Goal: Task Accomplishment & Management: Complete application form

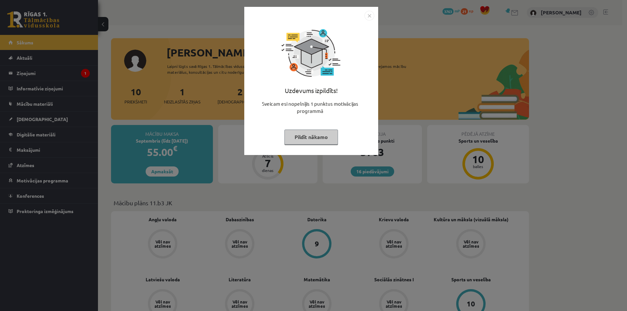
click at [371, 14] on img "Close" at bounding box center [369, 16] width 10 height 10
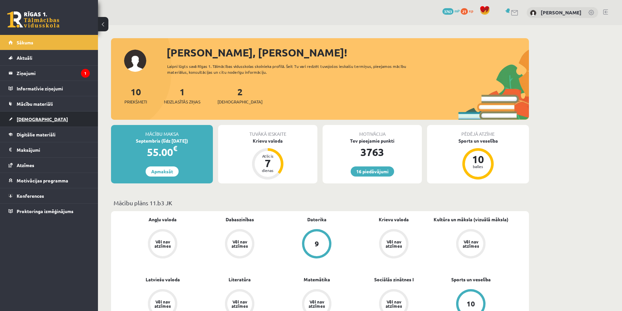
click at [51, 123] on link "[DEMOGRAPHIC_DATA]" at bounding box center [48, 119] width 81 height 15
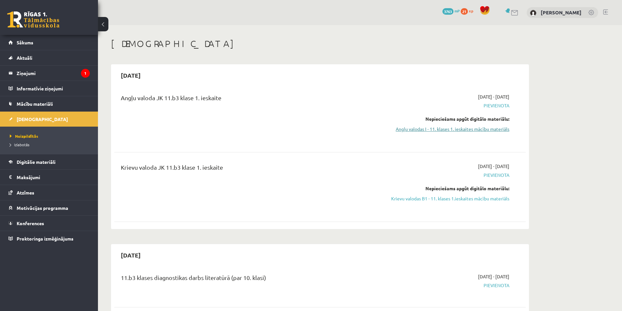
click at [439, 129] on link "Angļu valodas I - 11. klases 1. ieskaites mācību materiāls" at bounding box center [447, 129] width 123 height 7
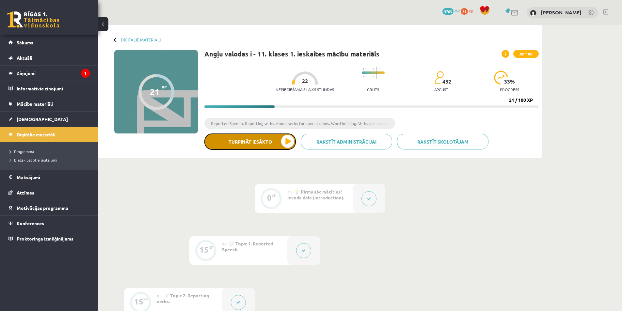
click at [287, 142] on button "Turpināt iesākto" at bounding box center [249, 142] width 91 height 16
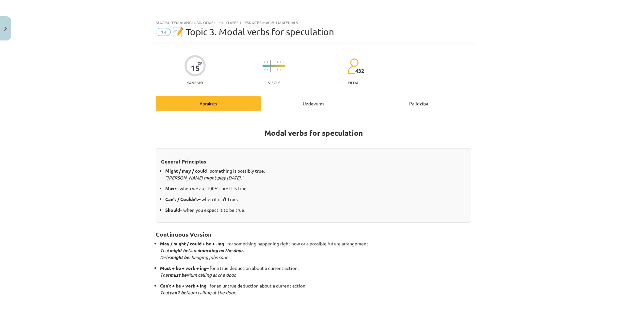
click at [308, 103] on div "Uzdevums" at bounding box center [313, 103] width 105 height 15
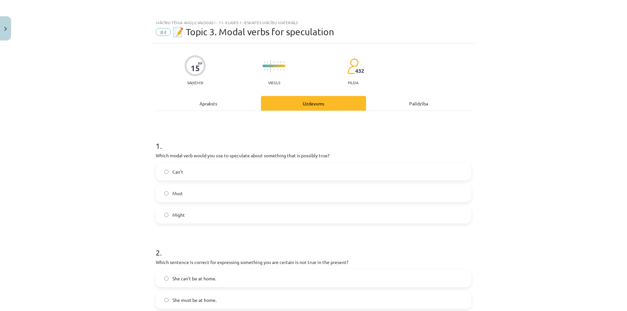
scroll to position [16, 0]
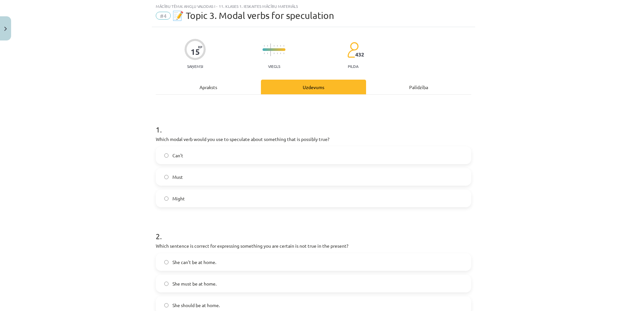
click at [175, 200] on span "Might" at bounding box center [178, 198] width 12 height 7
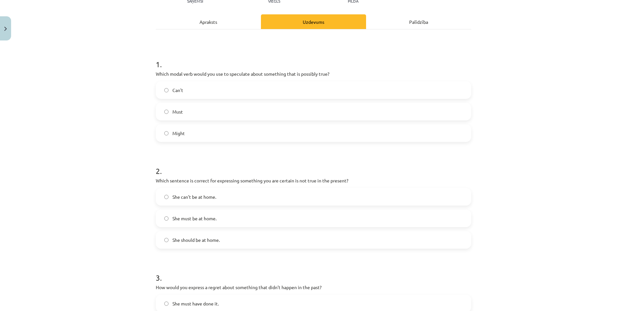
click at [181, 197] on span "She can't be at home." at bounding box center [194, 197] width 44 height 7
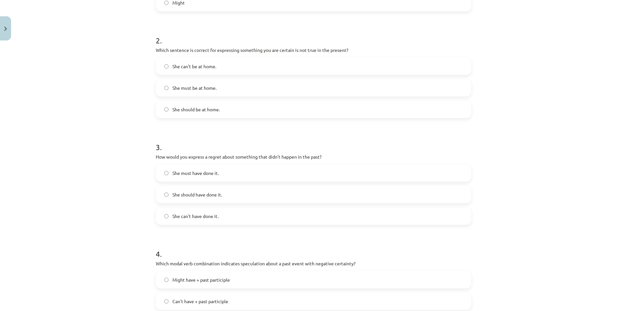
click at [196, 197] on span "She should have done it." at bounding box center [197, 194] width 50 height 7
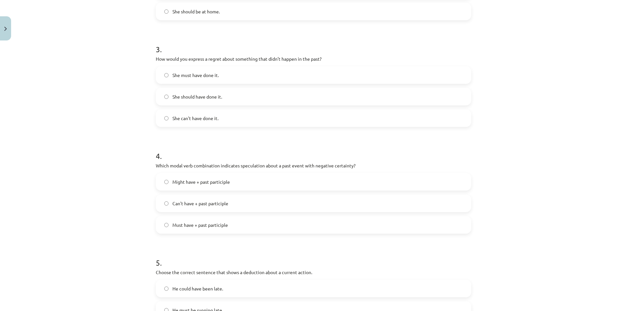
click at [206, 208] on label "Can't have + past participle" at bounding box center [313, 203] width 314 height 16
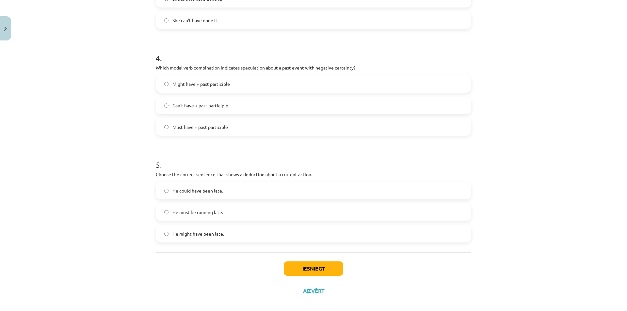
click at [181, 218] on label "He must be running late." at bounding box center [313, 212] width 314 height 16
click at [309, 271] on button "Iesniegt" at bounding box center [313, 269] width 59 height 14
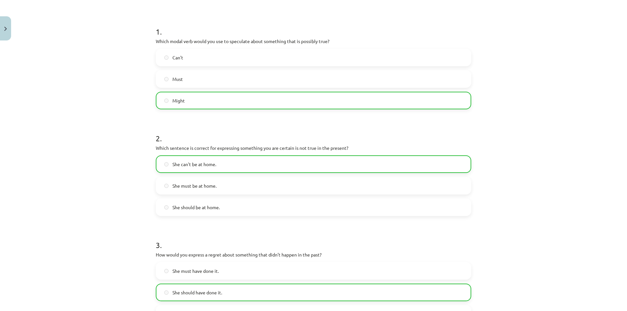
scroll to position [0, 0]
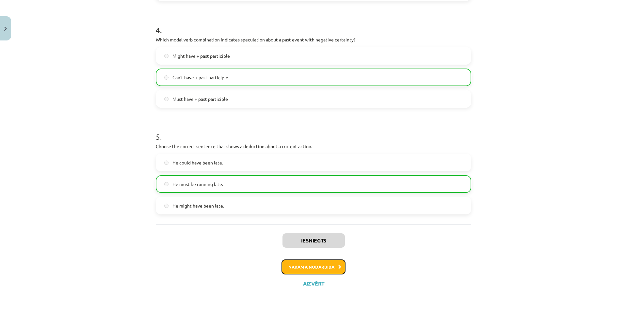
click at [304, 267] on button "Nākamā nodarbība" at bounding box center [314, 267] width 64 height 15
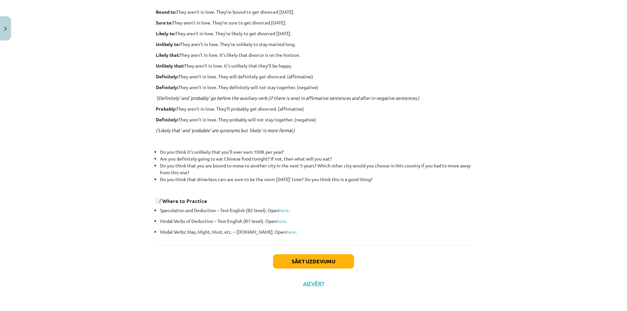
scroll to position [16, 0]
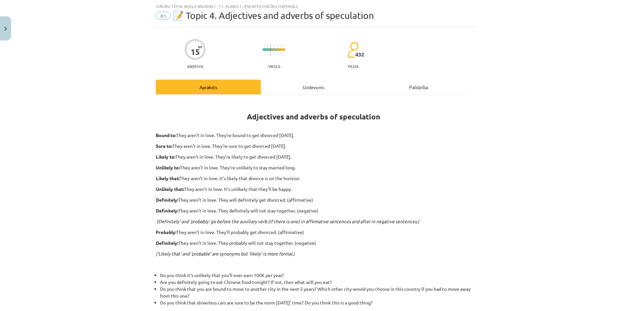
click at [318, 81] on div "Uzdevums" at bounding box center [313, 87] width 105 height 15
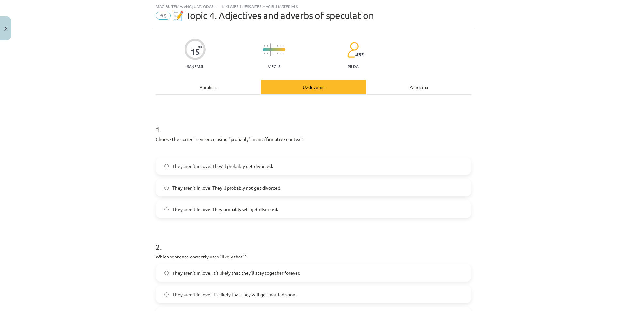
click at [184, 165] on span "They aren’t in love. They’ll probably get divorced." at bounding box center [222, 166] width 101 height 7
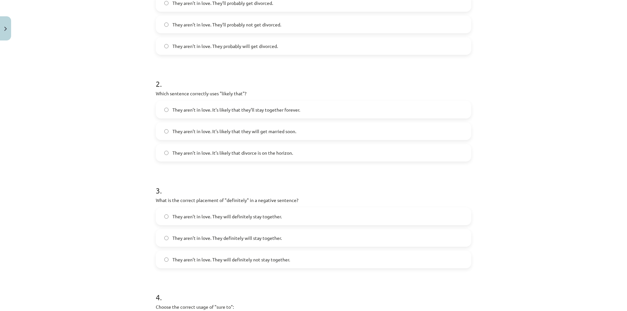
click at [239, 156] on span "They aren’t in love. It’s likely that divorce is on the horizon." at bounding box center [232, 153] width 121 height 7
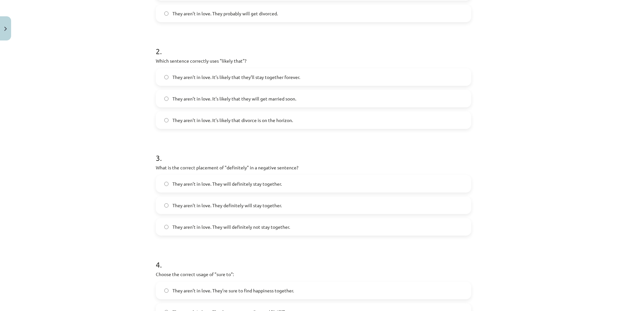
click at [224, 231] on label "They aren’t in love. They will definitely not stay together." at bounding box center [313, 227] width 314 height 16
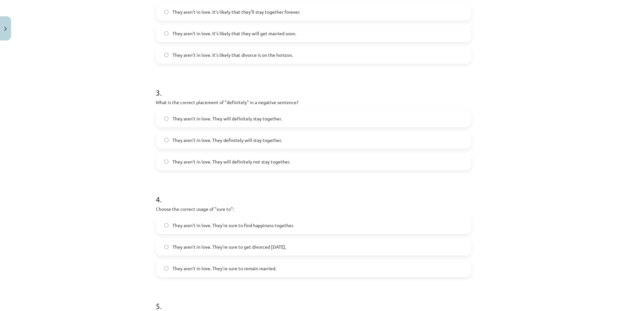
scroll to position [343, 0]
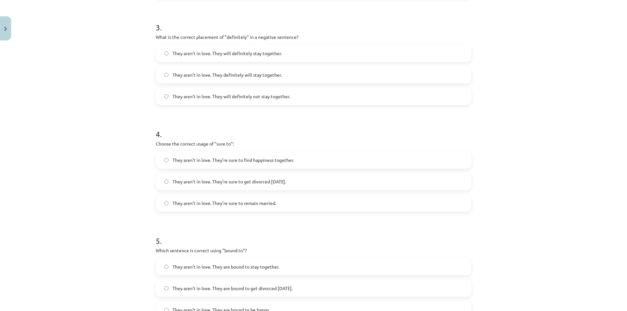
click at [208, 183] on span "They aren’t in love. They’re sure to get divorced within six months." at bounding box center [229, 181] width 114 height 7
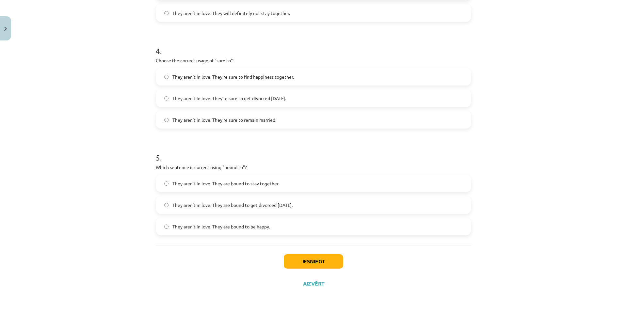
click at [192, 206] on span "They aren’t in love. They are bound to get divorced within six months." at bounding box center [232, 205] width 120 height 7
click at [320, 259] on button "Iesniegt" at bounding box center [313, 261] width 59 height 14
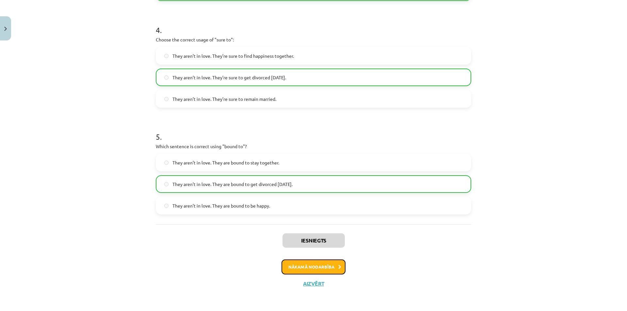
click at [302, 267] on button "Nākamā nodarbība" at bounding box center [314, 267] width 64 height 15
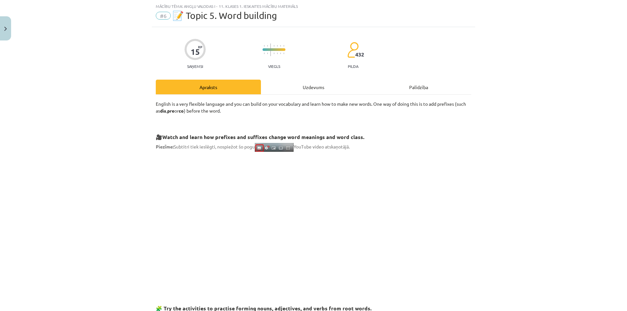
click at [314, 85] on div "Uzdevums" at bounding box center [313, 87] width 105 height 15
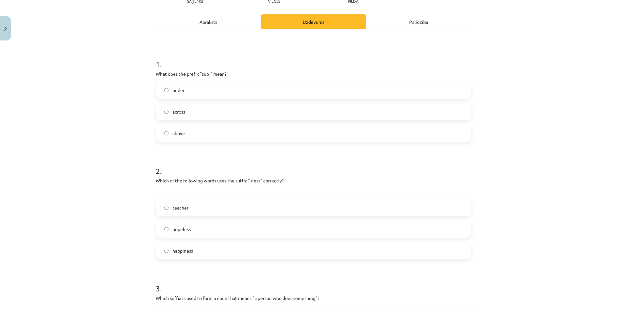
scroll to position [147, 0]
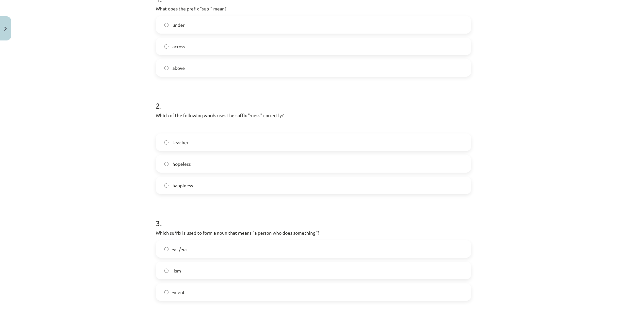
click at [196, 187] on label "happiness" at bounding box center [313, 185] width 314 height 16
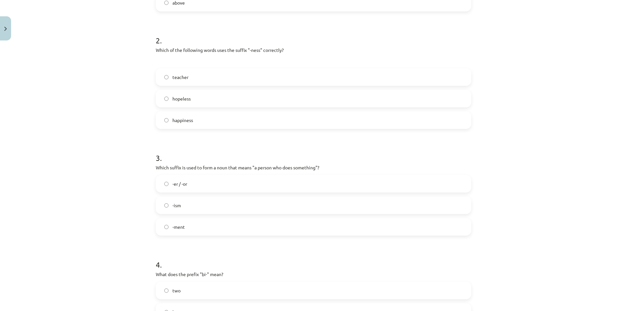
scroll to position [245, 0]
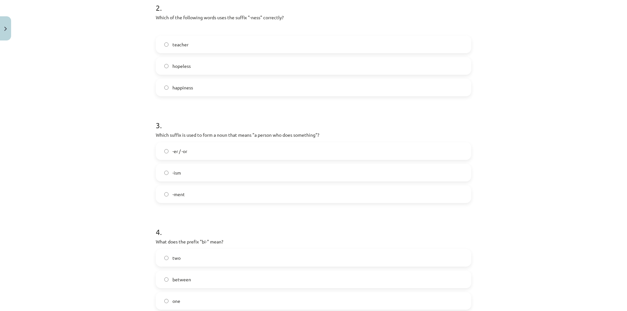
click at [178, 150] on span "-er / -or" at bounding box center [179, 151] width 15 height 7
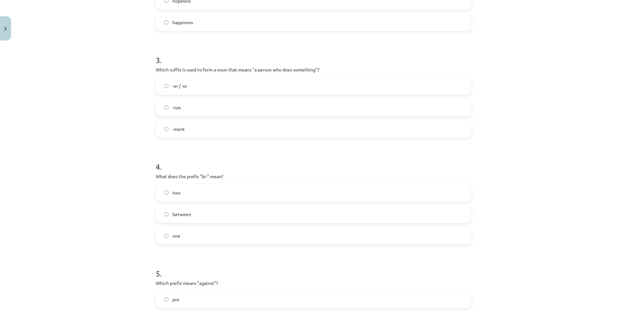
scroll to position [343, 0]
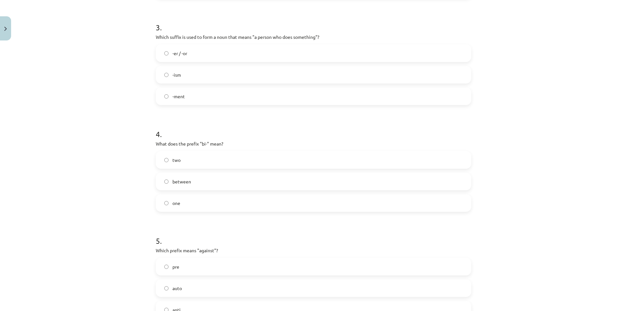
click at [177, 184] on span "between" at bounding box center [181, 181] width 19 height 7
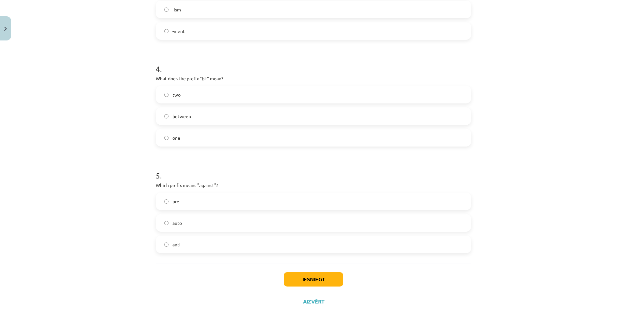
click at [169, 203] on label "pre" at bounding box center [313, 201] width 314 height 16
click at [310, 282] on button "Iesniegt" at bounding box center [313, 279] width 59 height 14
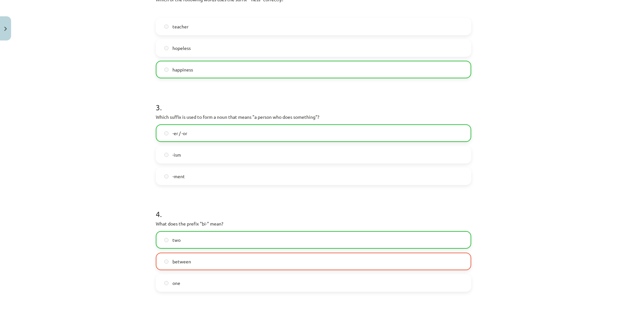
scroll to position [447, 0]
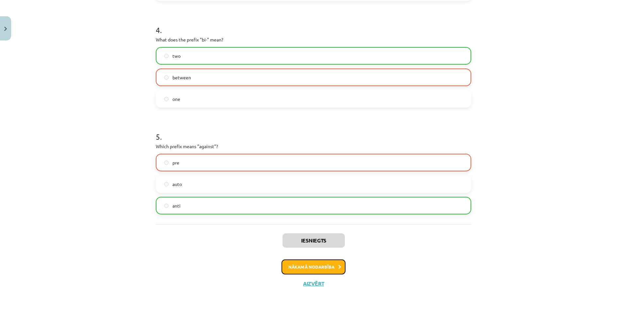
click at [305, 266] on button "Nākamā nodarbība" at bounding box center [314, 267] width 64 height 15
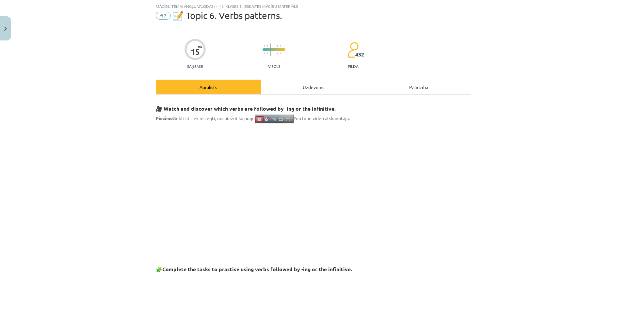
click at [310, 87] on div "Uzdevums" at bounding box center [313, 87] width 105 height 15
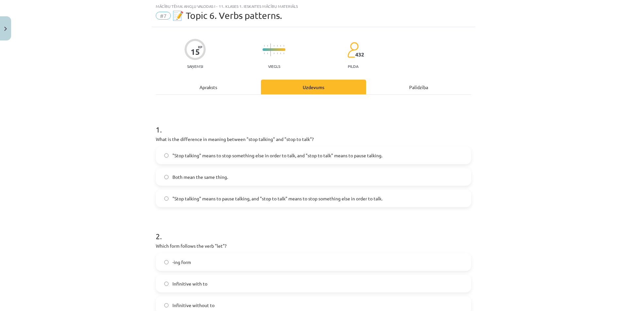
click at [201, 200] on span ""Stop talking" means to pause talking, and "stop to talk" means to stop somethi…" at bounding box center [277, 198] width 210 height 7
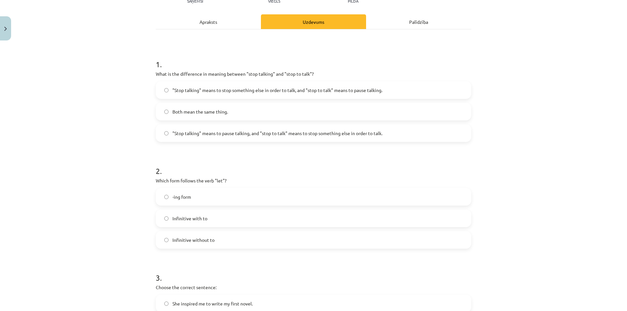
click at [188, 201] on label "-ing form" at bounding box center [313, 197] width 314 height 16
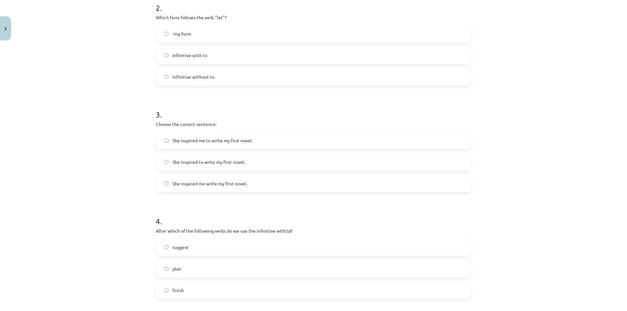
click at [206, 140] on span "She inspired me to write my first novel." at bounding box center [212, 140] width 80 height 7
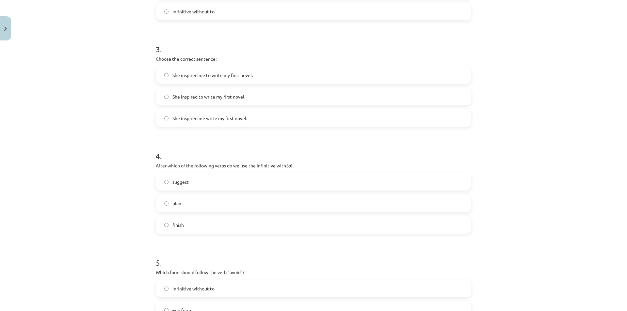
click at [193, 202] on label "plan" at bounding box center [313, 203] width 314 height 16
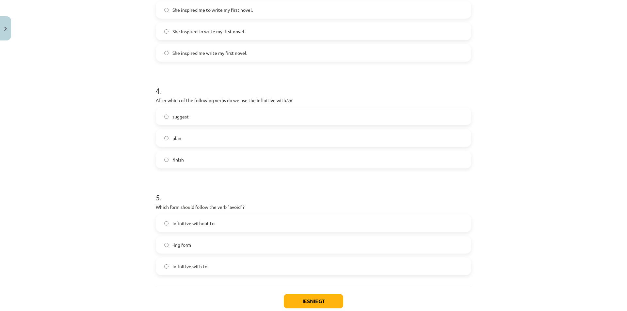
click at [187, 245] on span "-ing form" at bounding box center [181, 245] width 19 height 7
click at [320, 296] on button "Iesniegt" at bounding box center [313, 301] width 59 height 14
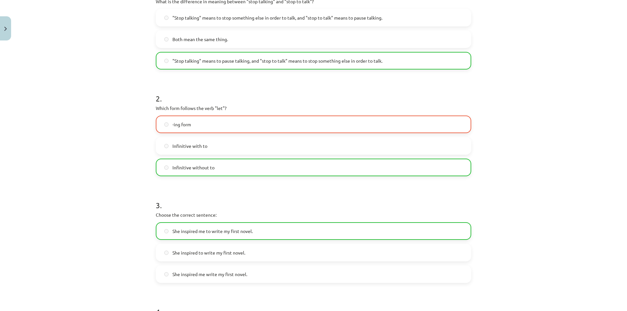
scroll to position [0, 0]
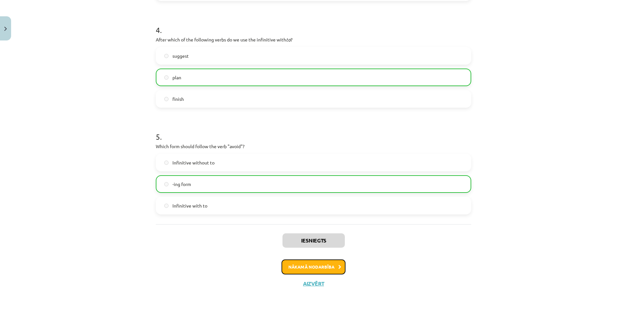
click at [328, 268] on button "Nākamā nodarbība" at bounding box center [314, 267] width 64 height 15
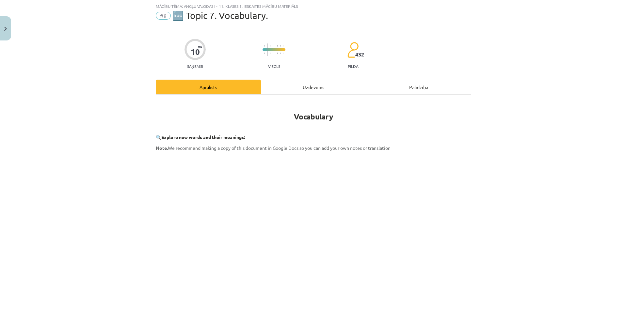
click at [316, 91] on div "Uzdevums" at bounding box center [313, 87] width 105 height 15
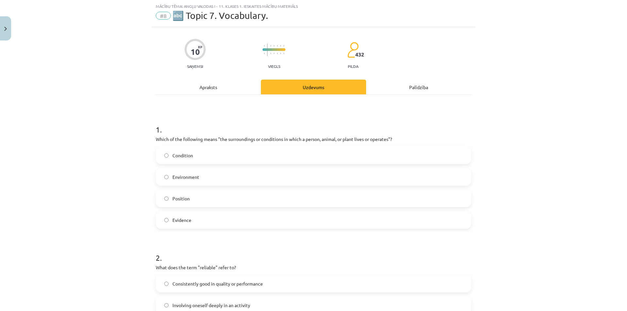
click at [185, 181] on label "Environment" at bounding box center [313, 177] width 314 height 16
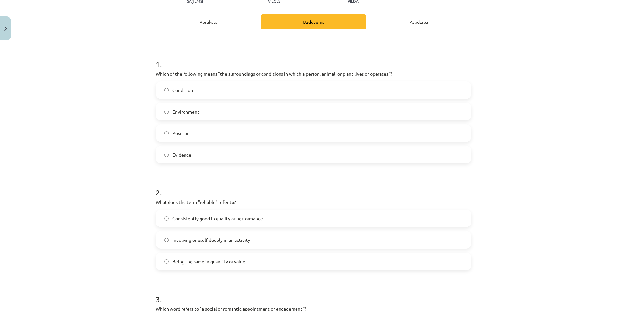
scroll to position [114, 0]
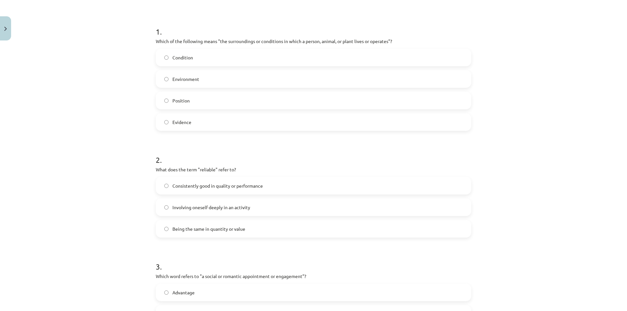
click at [190, 186] on span "Consistently good in quality or performance" at bounding box center [217, 186] width 90 height 7
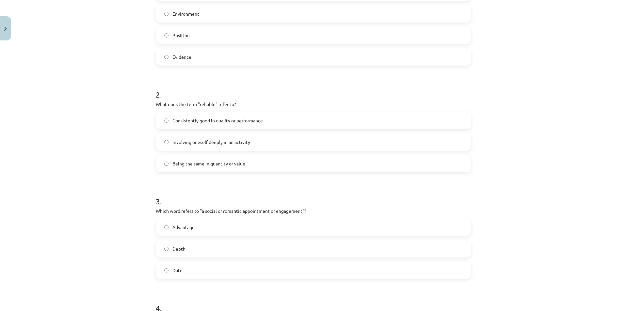
scroll to position [212, 0]
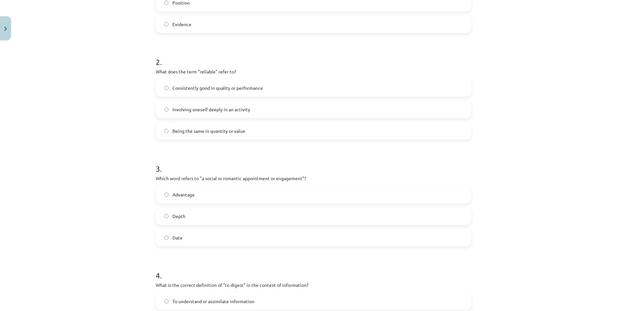
click at [183, 238] on label "Date" at bounding box center [313, 238] width 314 height 16
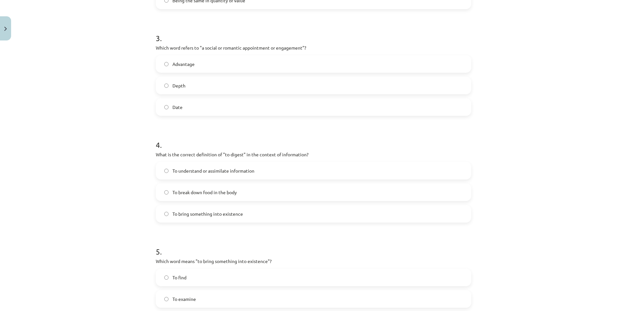
click at [199, 169] on span "To understand or assimilate information" at bounding box center [213, 171] width 82 height 7
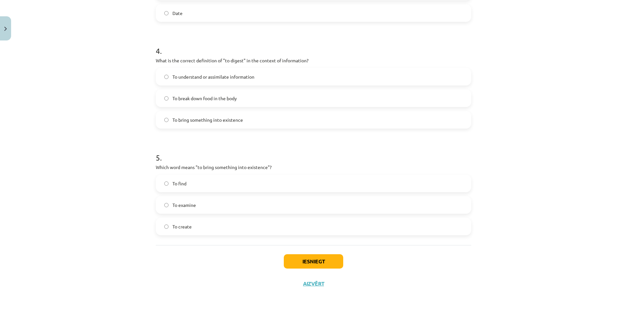
click at [188, 228] on span "To create" at bounding box center [181, 226] width 19 height 7
drag, startPoint x: 333, startPoint y: 260, endPoint x: 309, endPoint y: 258, distance: 23.9
click at [333, 260] on button "Iesniegt" at bounding box center [313, 261] width 59 height 14
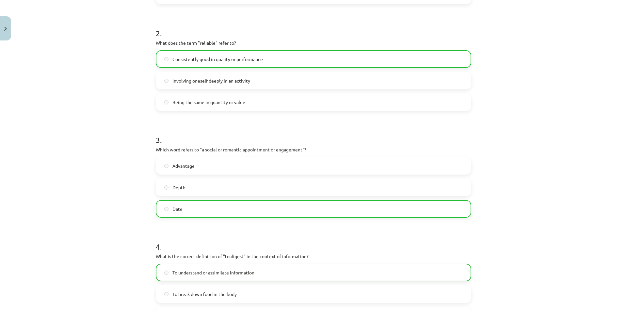
scroll to position [458, 0]
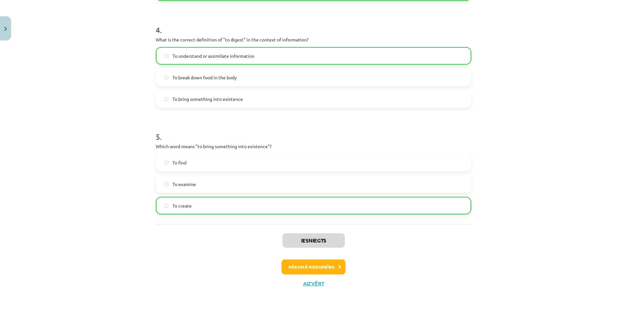
click at [314, 275] on div "Iesniegts Nākamā nodarbība Aizvērt" at bounding box center [313, 257] width 315 height 67
click at [316, 269] on button "Nākamā nodarbība" at bounding box center [314, 267] width 64 height 15
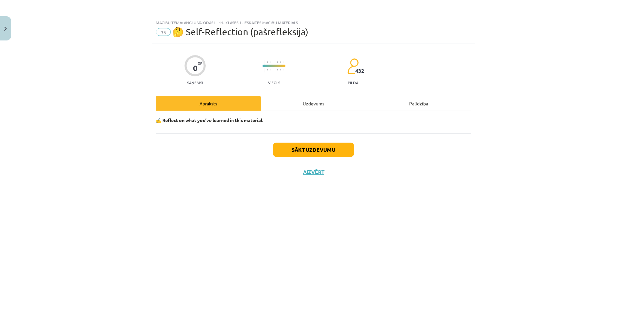
scroll to position [0, 0]
click at [312, 105] on div "Uzdevums" at bounding box center [313, 103] width 105 height 15
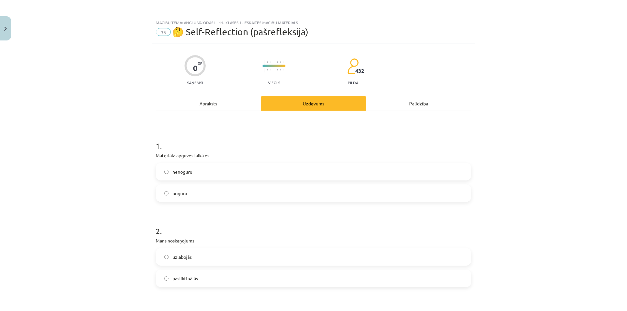
click at [192, 171] on label "nenoguru" at bounding box center [313, 172] width 314 height 16
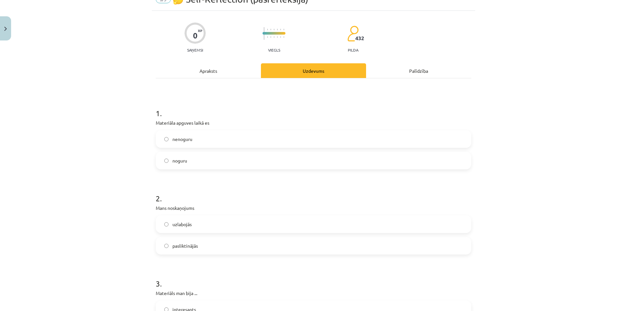
click at [180, 227] on span "uzlabojās" at bounding box center [181, 224] width 19 height 7
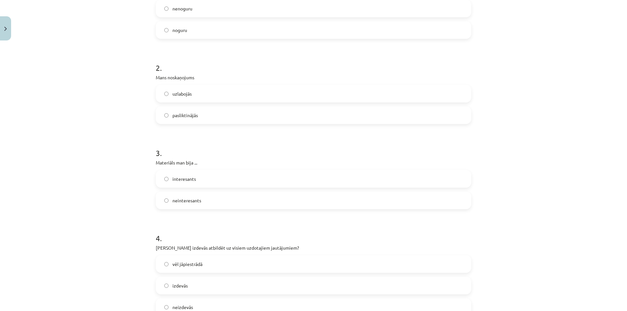
click at [198, 179] on label "interesants" at bounding box center [313, 179] width 314 height 16
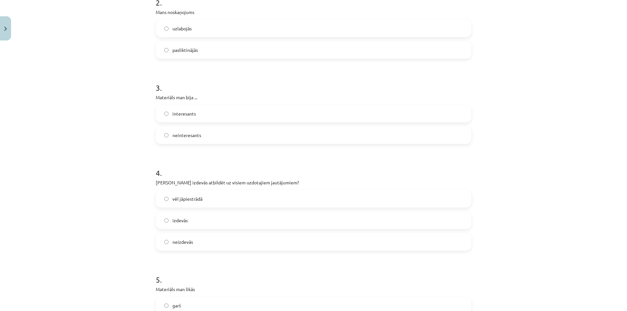
click at [172, 219] on span "izdevās" at bounding box center [179, 220] width 15 height 7
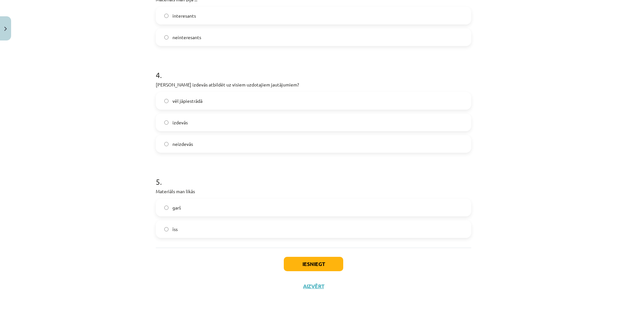
click at [190, 208] on label "garš" at bounding box center [313, 208] width 314 height 16
click at [183, 223] on label "īss" at bounding box center [313, 229] width 314 height 16
click at [187, 209] on label "garš" at bounding box center [313, 208] width 314 height 16
click at [184, 211] on label "garš" at bounding box center [313, 208] width 314 height 16
click at [184, 231] on label "īss" at bounding box center [313, 229] width 314 height 16
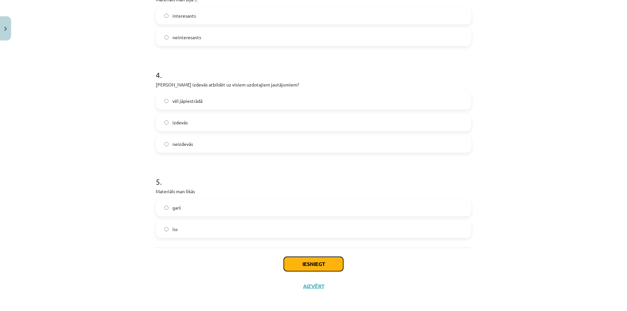
click at [299, 258] on button "Iesniegt" at bounding box center [313, 264] width 59 height 14
click at [60, 2] on div "Mācību tēma: Angļu valodas i - 11. klases 1. ieskaites mācību materiāls #9 🤔 Se…" at bounding box center [313, 155] width 627 height 311
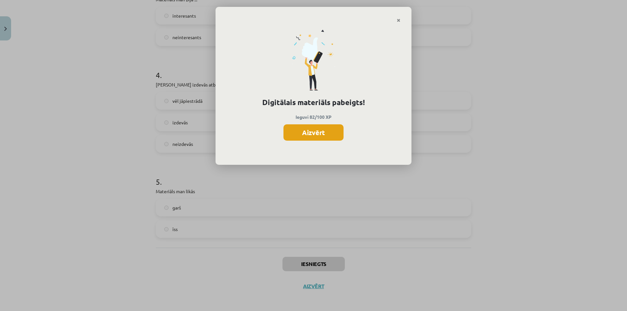
click at [319, 134] on button "Aizvērt" at bounding box center [313, 132] width 60 height 16
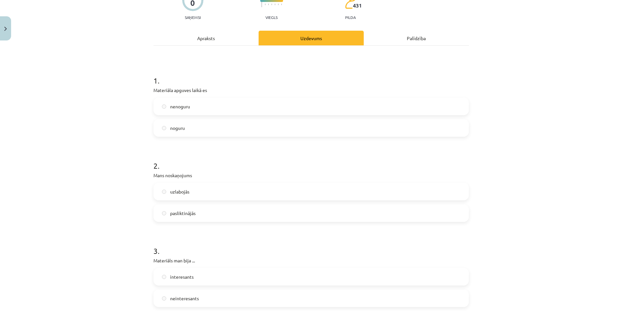
scroll to position [0, 0]
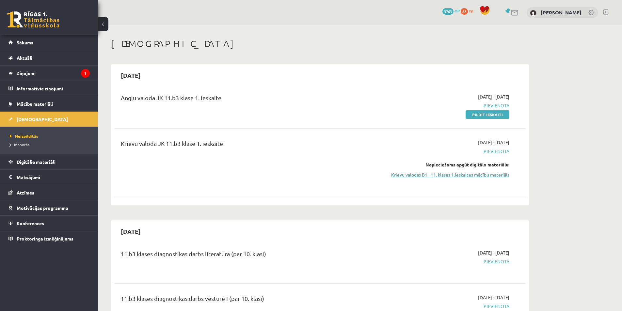
click at [449, 175] on link "Krievu valodas B1 - 11. klases 1.ieskaites mācību materiāls" at bounding box center [447, 174] width 123 height 7
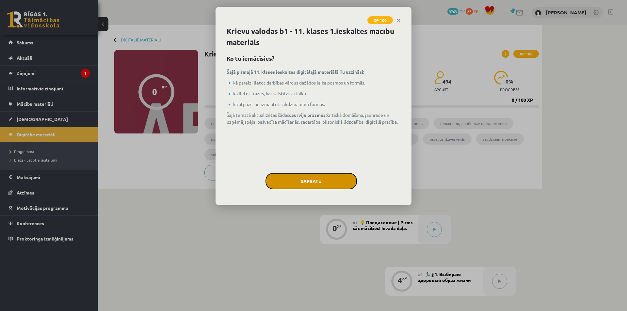
click at [310, 181] on button "Sapratu" at bounding box center [311, 181] width 91 height 16
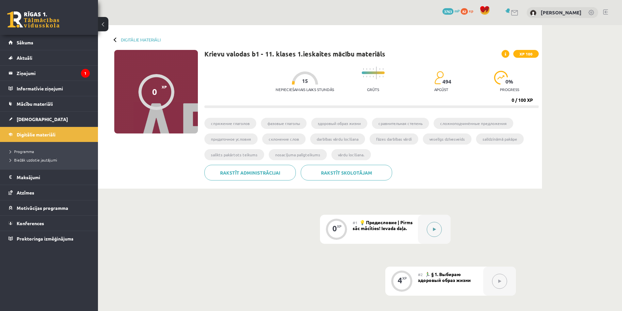
click at [430, 224] on button at bounding box center [434, 229] width 15 height 15
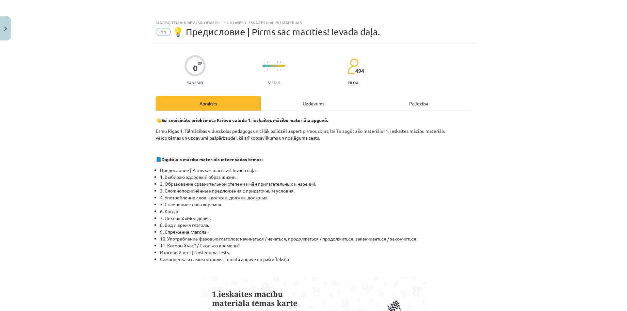
click at [300, 107] on div "Uzdevums" at bounding box center [313, 103] width 105 height 15
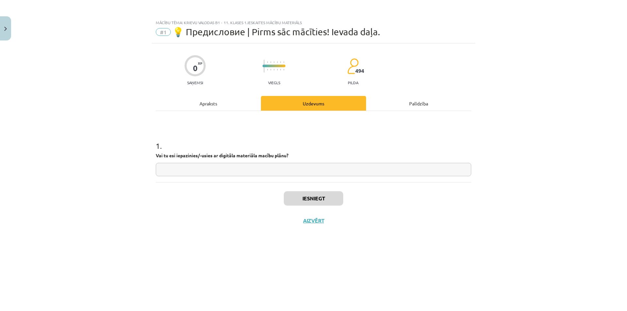
click at [250, 168] on input "text" at bounding box center [313, 169] width 315 height 13
type input "**"
click at [307, 199] on button "Iesniegt" at bounding box center [313, 198] width 59 height 14
click at [345, 223] on button "Nākamā nodarbība" at bounding box center [314, 225] width 64 height 15
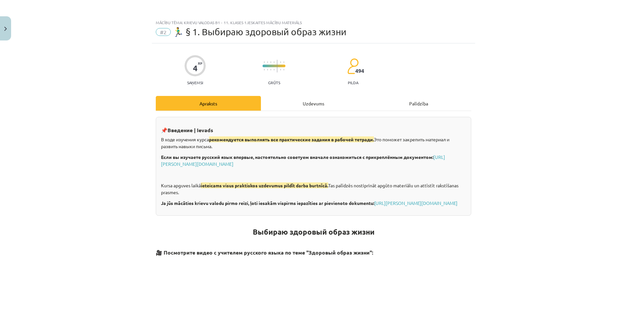
click at [312, 106] on div "Uzdevums" at bounding box center [313, 103] width 105 height 15
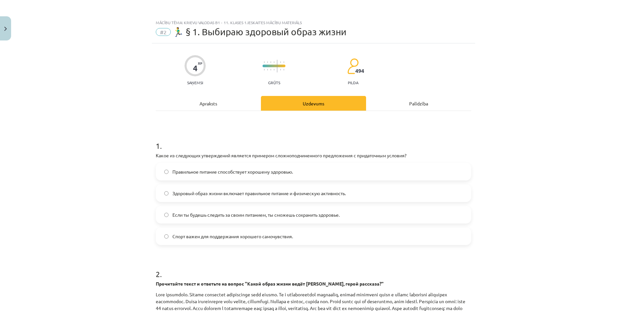
scroll to position [16, 0]
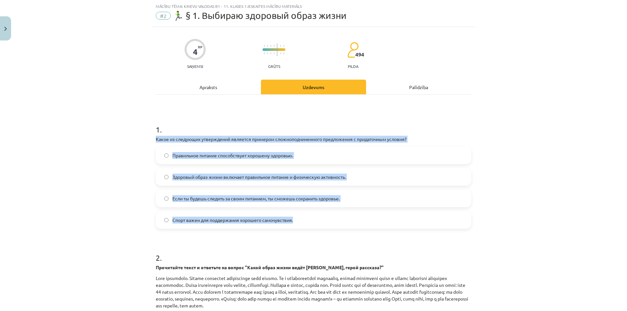
drag, startPoint x: 154, startPoint y: 138, endPoint x: 317, endPoint y: 229, distance: 186.1
click at [317, 229] on div "1 . Какое из следующих утверждений является примером сложноподчиненного предлож…" at bounding box center [313, 171] width 315 height 115
copy div "Какое из следующих утверждений является примером сложноподчиненного предложения…"
click at [108, 198] on div "Mācību tēma: Krievu valodas b1 - 11. klases 1.ieskaites mācību materiāls #2 🏃‍♂…" at bounding box center [313, 155] width 627 height 311
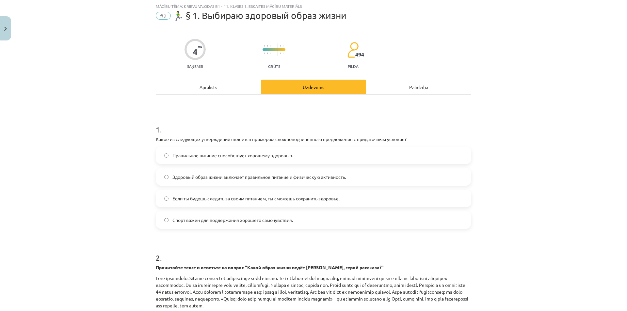
click at [184, 202] on span "Если ты будешь следить за своим питанием, ты сможешь сохранить здоровье." at bounding box center [255, 198] width 167 height 7
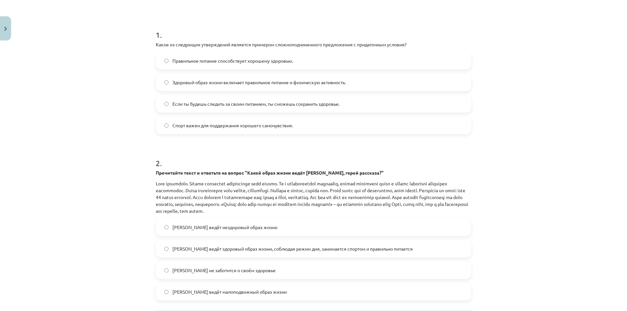
scroll to position [176, 0]
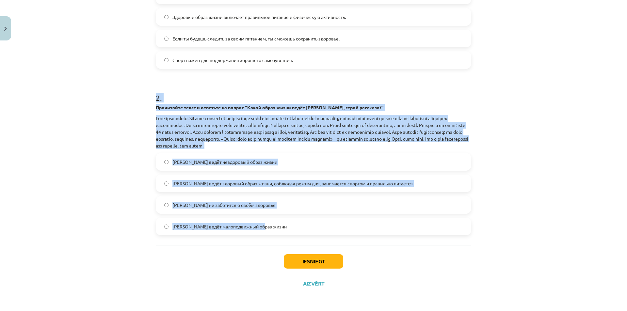
drag, startPoint x: 152, startPoint y: 98, endPoint x: 253, endPoint y: 191, distance: 137.5
click at [278, 226] on div "4 XP Saņemsi Grūts 494 pilda Apraksts Uzdevums Palīdzība 1 . Какое из следующих…" at bounding box center [313, 81] width 323 height 428
copy div "2 . Прочитайте текст и ответьте на вопрос "Какой образ жизни ведёт Олег, герой …"
click at [60, 210] on div "Mācību tēma: Krievu valodas b1 - 11. klases 1.ieskaites mācību materiāls #2 🏃‍♂…" at bounding box center [313, 155] width 627 height 311
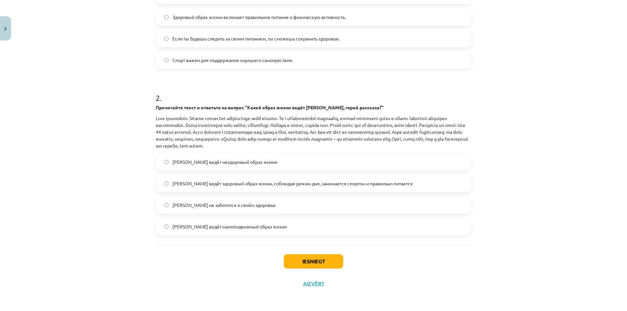
click at [174, 187] on label "Олег ведёт здоровый образ жизни, соблюдая режим дня, занимается спортом и прави…" at bounding box center [313, 183] width 314 height 16
click at [308, 262] on button "Iesniegt" at bounding box center [313, 261] width 59 height 14
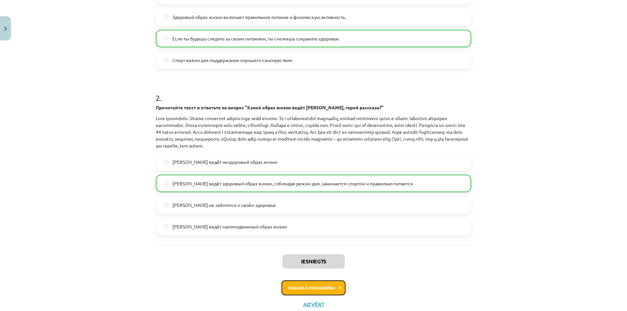
click at [316, 287] on button "Nākamā nodarbība" at bounding box center [314, 288] width 64 height 15
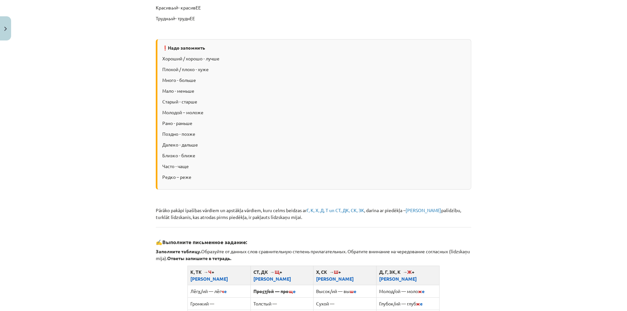
scroll to position [16, 0]
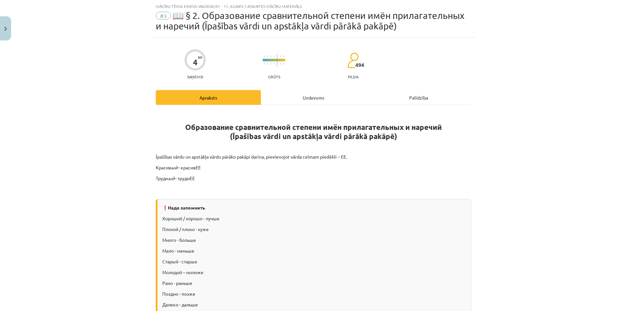
click at [306, 97] on div "Uzdevums" at bounding box center [313, 97] width 105 height 15
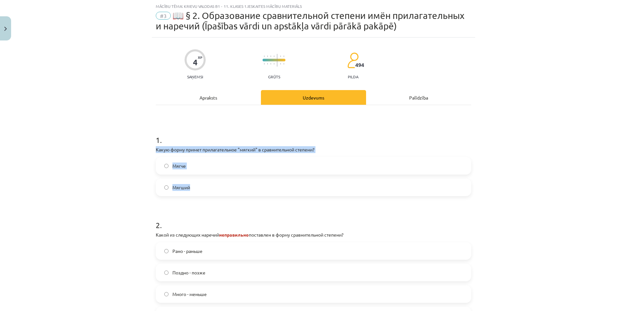
drag, startPoint x: 170, startPoint y: 165, endPoint x: 208, endPoint y: 185, distance: 42.8
click at [208, 185] on div "4 XP Saņemsi Grūts 494 pilda Apraksts Uzdevums Palīdzība 1 . Какую форму примет…" at bounding box center [313, 211] width 323 height 346
copy div "Какую форму примет прилагательное "мягкий" в сравнительной степени? Мягче Мягший"
click at [183, 162] on label "Мягче" at bounding box center [313, 166] width 314 height 16
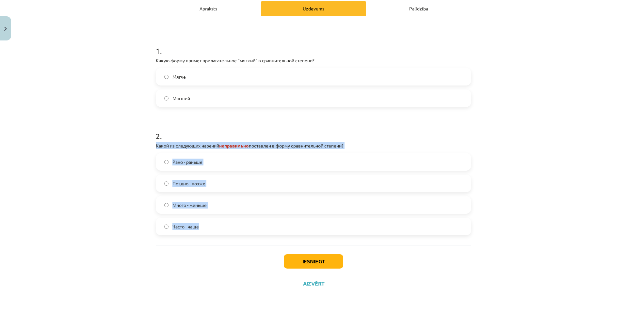
drag, startPoint x: 220, startPoint y: 207, endPoint x: 234, endPoint y: 220, distance: 19.2
click at [236, 223] on div "4 XP Saņemsi Grūts 494 pilda Apraksts Uzdevums Palīdzība 1 . Какую форму примет…" at bounding box center [313, 121] width 323 height 346
click at [72, 183] on div "Mācību tēma: Krievu valodas b1 - 11. klases 1.ieskaites mācību materiāls #3 📖 §…" at bounding box center [313, 155] width 627 height 311
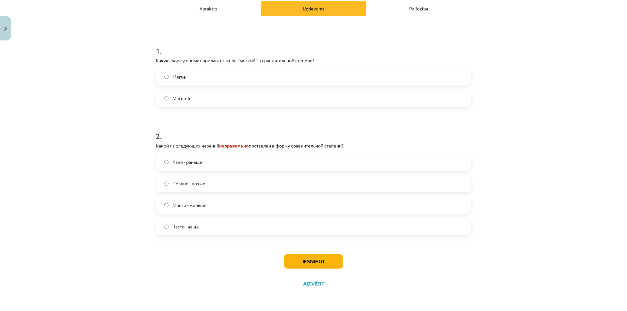
click at [201, 212] on label "Много - меньше" at bounding box center [313, 205] width 314 height 16
click at [318, 264] on button "Iesniegt" at bounding box center [313, 261] width 59 height 14
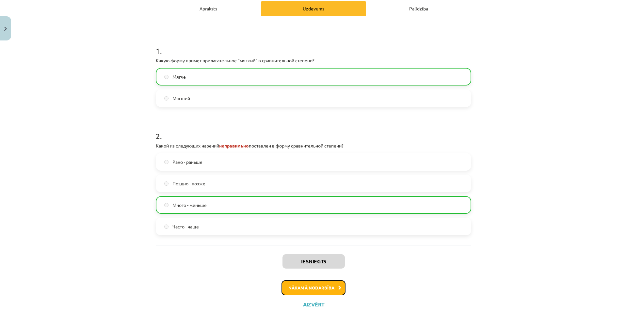
click at [308, 291] on button "Nākamā nodarbība" at bounding box center [314, 288] width 64 height 15
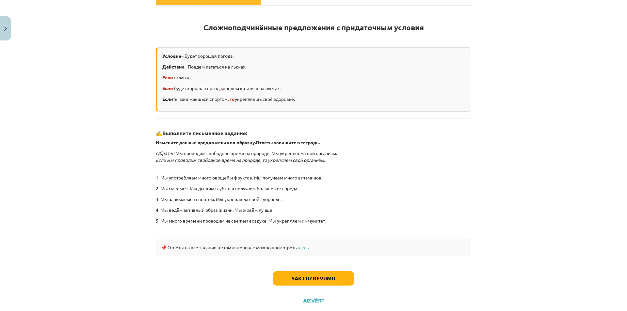
scroll to position [16, 0]
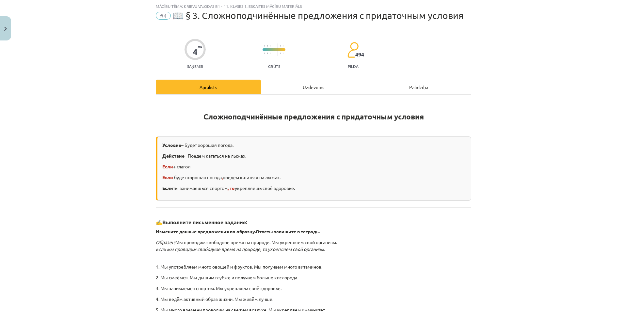
click at [306, 90] on div "Uzdevums" at bounding box center [313, 87] width 105 height 15
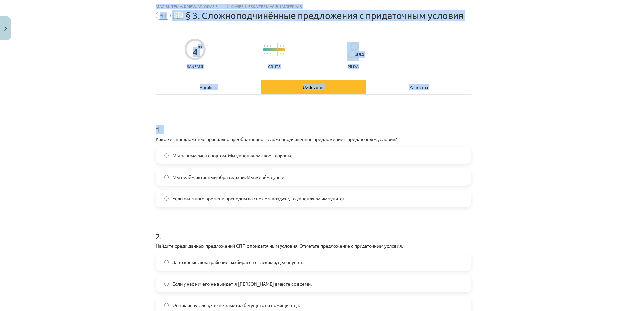
scroll to position [95, 0]
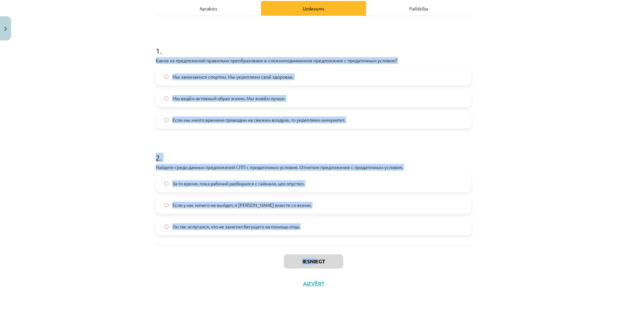
click at [313, 265] on div "4 XP Saņemsi Grūts 494 pilda Apraksts Uzdevums Palīdzība 1 . Какое из предложен…" at bounding box center [313, 121] width 323 height 346
copy div "Какое из предложений правильно преобразовано в сложноподчиненное предложение с …"
click at [74, 126] on div "Mācību tēma: Krievu valodas b1 - 11. klases 1.ieskaites mācību materiāls #4 📖 §…" at bounding box center [313, 155] width 627 height 311
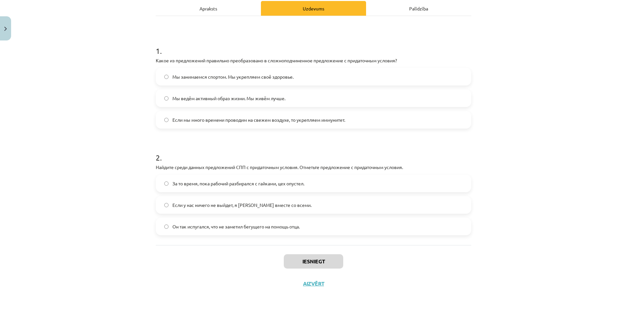
drag, startPoint x: 183, startPoint y: 118, endPoint x: 128, endPoint y: 42, distance: 93.2
click at [180, 120] on span "Если мы много времени проводим на свежем воздухе, то укрепляем иммунитет." at bounding box center [258, 120] width 173 height 7
click at [220, 120] on span "Если мы много времени проводим на свежем воздухе, то укрепляем иммунитет." at bounding box center [258, 120] width 173 height 7
click at [207, 208] on span "Если у нас ничего не выйдет, я уеду вместе со всеми." at bounding box center [241, 205] width 139 height 7
click at [324, 260] on button "Iesniegt" at bounding box center [313, 261] width 59 height 14
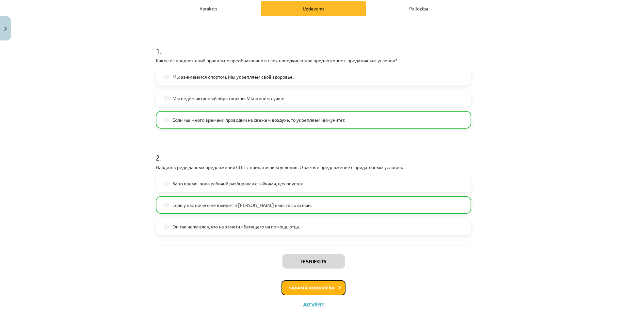
click at [296, 282] on button "Nākamā nodarbība" at bounding box center [314, 288] width 64 height 15
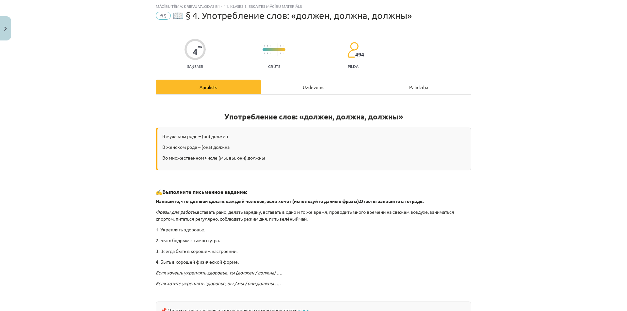
click at [310, 95] on div "Употребление слов: «должен, должна, должны» В мужском роде – (он) должен В женс…" at bounding box center [313, 210] width 315 height 230
click at [308, 89] on div "Uzdevums" at bounding box center [313, 87] width 105 height 15
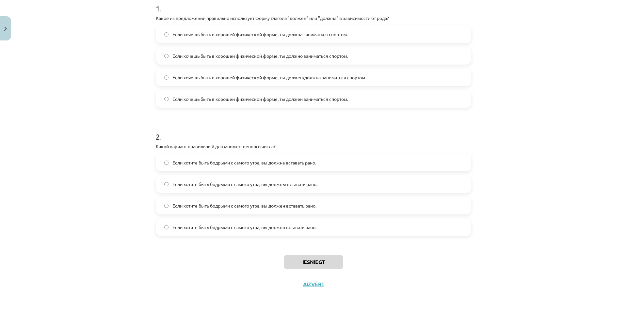
scroll to position [138, 0]
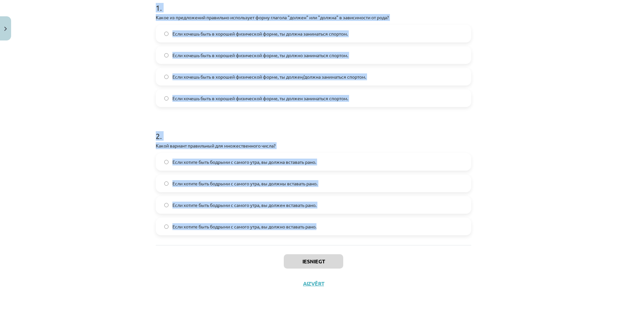
drag, startPoint x: 143, startPoint y: 121, endPoint x: 389, endPoint y: 227, distance: 267.8
click at [389, 227] on div "Mācību tēma: Krievu valodas b1 - 11. klases 1.ieskaites mācību materiāls #5 📖 §…" at bounding box center [313, 155] width 627 height 311
copy form "1 . Какое из предложений правильно использует форму глагола "должен" или "должн…"
click at [80, 73] on div "Mācību tēma: Krievu valodas b1 - 11. klases 1.ieskaites mācību materiāls #5 📖 §…" at bounding box center [313, 155] width 627 height 311
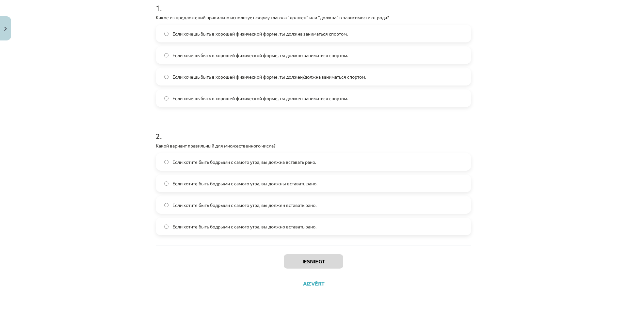
click at [267, 67] on div "Если хочешь быть в хорошей физической форме, ты должна заниматься спортом. Если…" at bounding box center [313, 66] width 315 height 82
click at [268, 75] on span "Если хочешь быть в хорошей физической форме, ты должен/должна заниматься спорто…" at bounding box center [269, 76] width 194 height 7
click at [220, 99] on span "Если хочешь быть в хорошей физической форме, ты должен заниматься спортом." at bounding box center [260, 98] width 176 height 7
click at [223, 190] on label "Если хотите быть бодрыми с самого утра, вы должны вставать рано." at bounding box center [313, 183] width 314 height 16
click at [304, 256] on button "Iesniegt" at bounding box center [313, 261] width 59 height 14
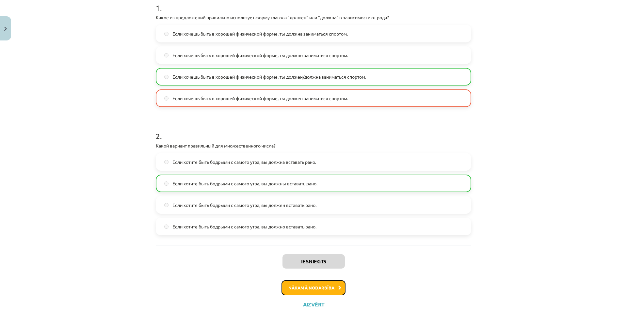
click at [311, 284] on button "Nākamā nodarbība" at bounding box center [314, 288] width 64 height 15
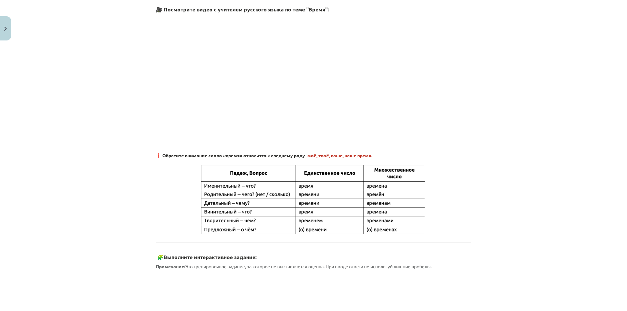
scroll to position [16, 0]
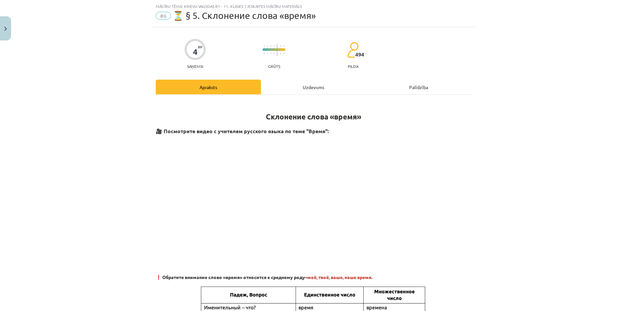
click at [313, 86] on div "Uzdevums" at bounding box center [313, 87] width 105 height 15
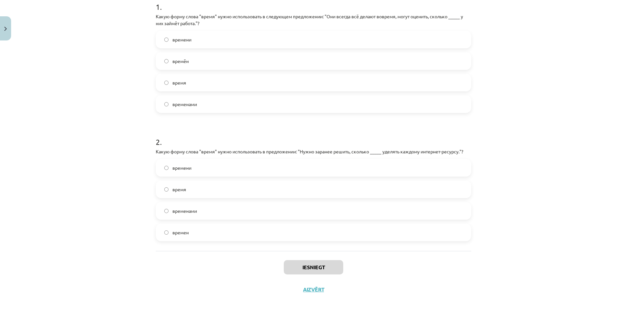
scroll to position [145, 0]
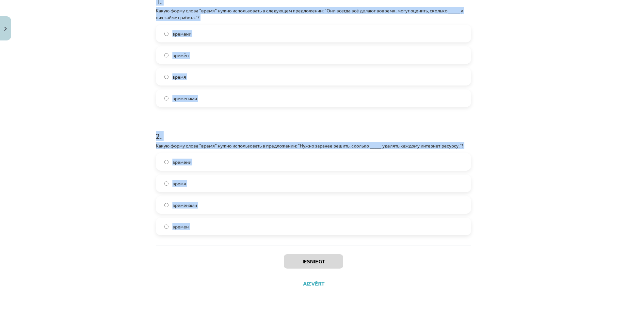
drag, startPoint x: 151, startPoint y: 128, endPoint x: 277, endPoint y: 260, distance: 182.7
click at [277, 260] on div "4 XP Saņemsi Grūts 494 pilda Apraksts Uzdevums Palīdzība 1 . Какую форму слова …" at bounding box center [313, 96] width 323 height 396
copy form "1 . Какую форму слова "время" нужно использовать в следующем предложении: "Они …"
click at [192, 166] on label "времени" at bounding box center [313, 162] width 314 height 16
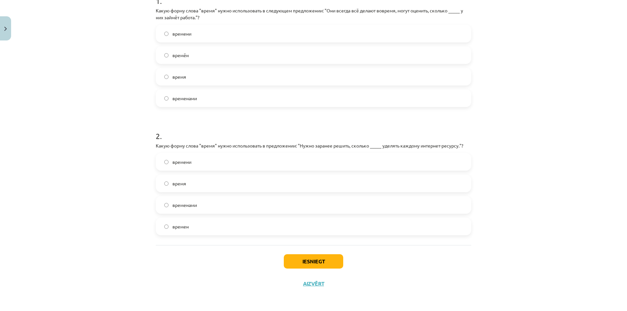
click at [216, 34] on label "времени" at bounding box center [313, 33] width 314 height 16
click at [310, 262] on button "Iesniegt" at bounding box center [313, 261] width 59 height 14
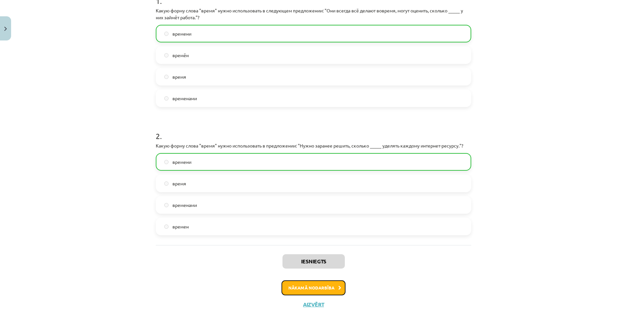
click at [325, 289] on button "Nākamā nodarbība" at bounding box center [314, 288] width 64 height 15
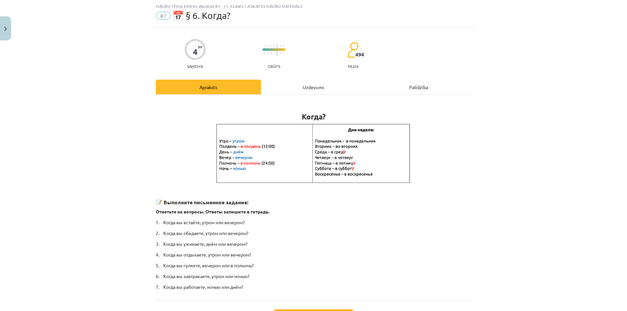
click at [304, 90] on div "Uzdevums" at bounding box center [313, 87] width 105 height 15
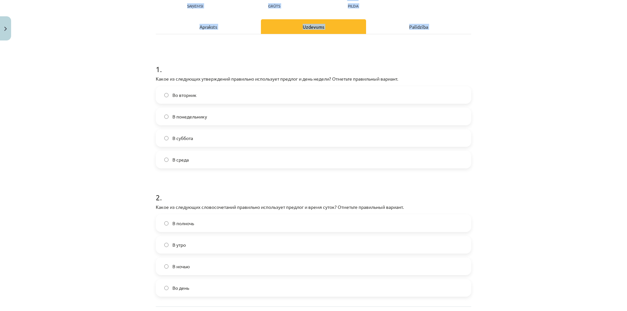
scroll to position [138, 0]
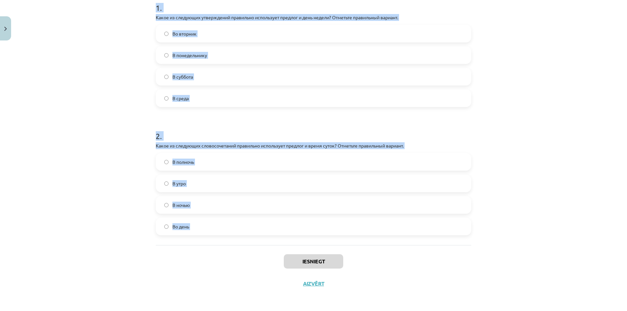
drag, startPoint x: 186, startPoint y: 171, endPoint x: 272, endPoint y: 254, distance: 119.2
click at [272, 254] on div "4 XP Saņemsi Grūts 494 pilda Apraksts Uzdevums Palīdzība 1 . Какое из следующих…" at bounding box center [313, 100] width 323 height 390
copy form "1 . Какое из следующих утверждений правильно использует предлог и день недели? …"
click at [81, 147] on div "Mācību tēma: Krievu valodas b1 - 11. klases 1.ieskaites mācību materiāls #7 📅 §…" at bounding box center [313, 155] width 627 height 311
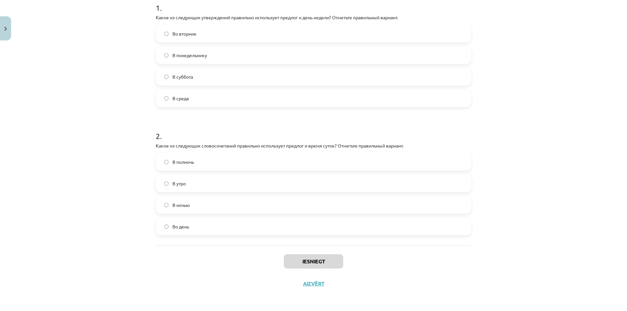
click at [189, 34] on span "Во вторник" at bounding box center [184, 33] width 24 height 7
click at [177, 179] on div "В полночь В утро В ночью Во день" at bounding box center [313, 194] width 315 height 82
click at [185, 168] on label "В полночь" at bounding box center [313, 162] width 314 height 16
click at [308, 257] on button "Iesniegt" at bounding box center [313, 261] width 59 height 14
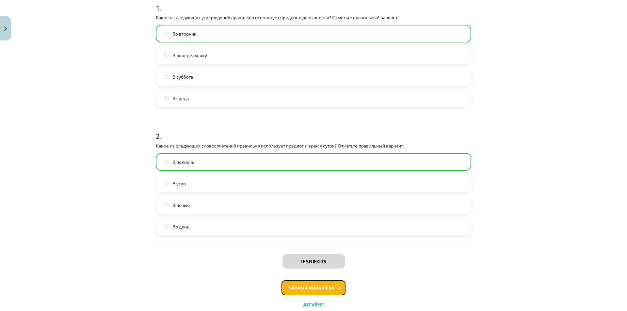
click at [307, 287] on button "Nākamā nodarbība" at bounding box center [314, 288] width 64 height 15
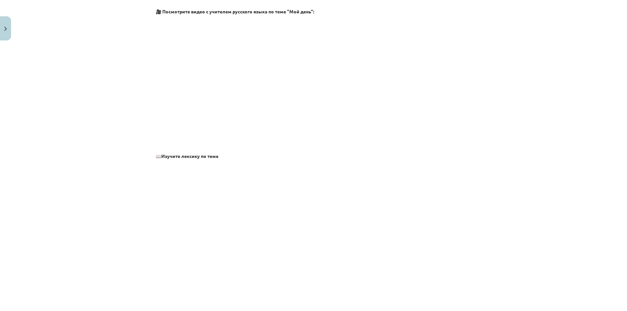
scroll to position [16, 0]
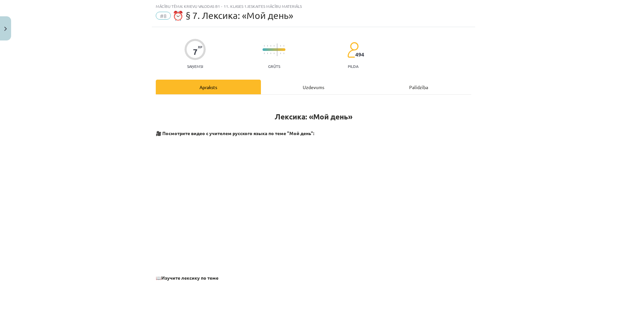
click at [316, 82] on div "Uzdevums" at bounding box center [313, 87] width 105 height 15
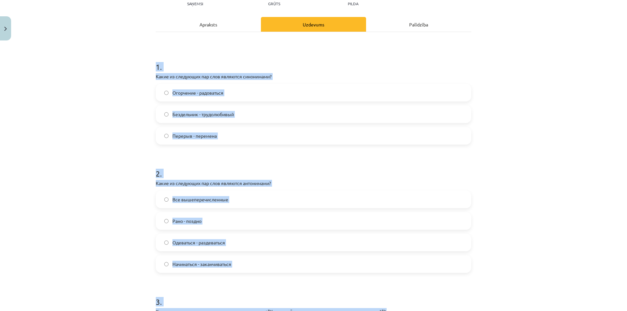
scroll to position [123, 0]
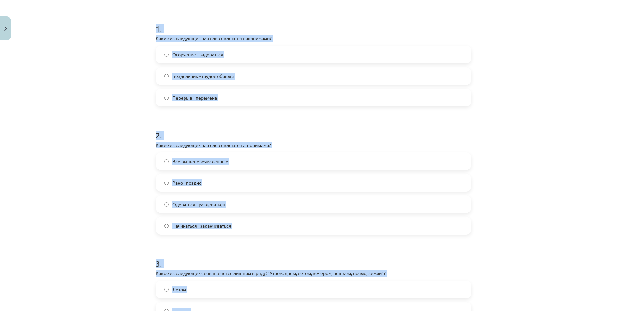
drag, startPoint x: 144, startPoint y: 133, endPoint x: 330, endPoint y: 297, distance: 247.8
click at [336, 306] on div "Mācību tēma: Krievu valodas b1 - 11. klases 1.ieskaites mācību materiāls #8 ⏰ §…" at bounding box center [313, 155] width 627 height 311
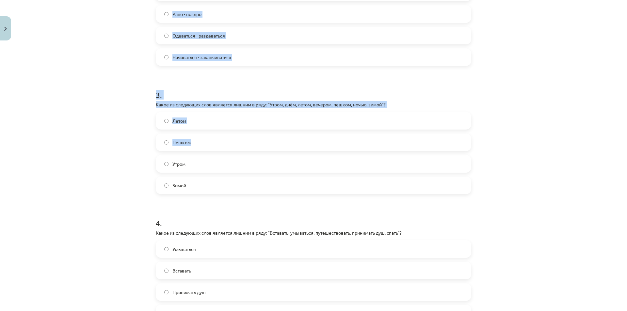
scroll to position [57, 0]
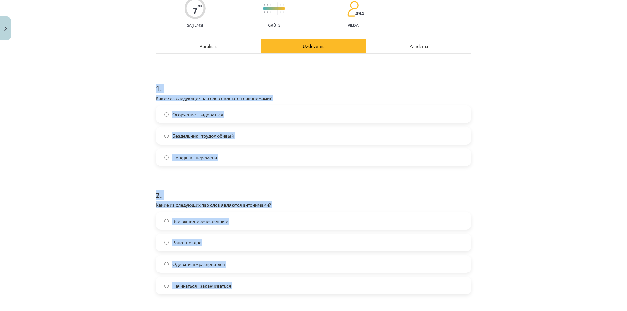
click at [52, 186] on div "Mācību tēma: Krievu valodas b1 - 11. klases 1.ieskaites mācību materiāls #8 ⏰ §…" at bounding box center [313, 155] width 627 height 311
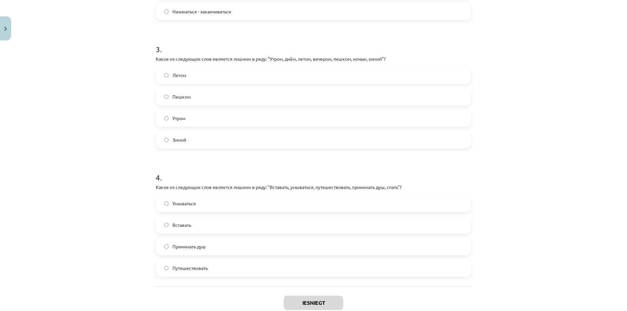
scroll to position [373, 0]
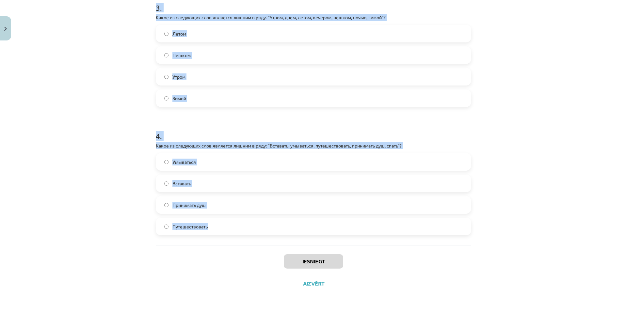
drag, startPoint x: 149, startPoint y: 93, endPoint x: 262, endPoint y: 237, distance: 183.3
click at [262, 237] on div "Mācību tēma: Krievu valodas b1 - 11. klases 1.ieskaites mācību materiāls #8 ⏰ §…" at bounding box center [313, 155] width 627 height 311
copy form "1 . Какие из следующих пар слов являются синонимами? Огорчение - радоваться Без…"
click at [79, 169] on div "Mācību tēma: Krievu valodas b1 - 11. klases 1.ieskaites mācību materiāls #8 ⏰ §…" at bounding box center [313, 155] width 627 height 311
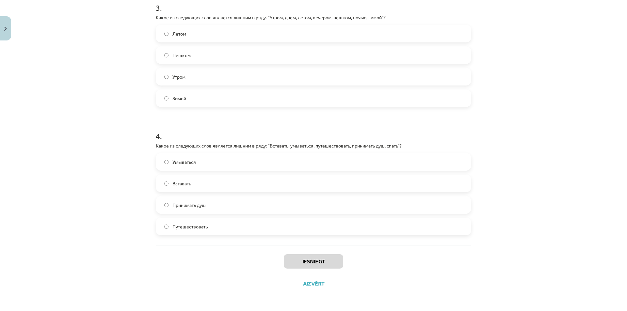
click at [211, 230] on label "Путешествовать" at bounding box center [313, 226] width 314 height 16
click at [199, 56] on label "Пешком" at bounding box center [313, 55] width 314 height 16
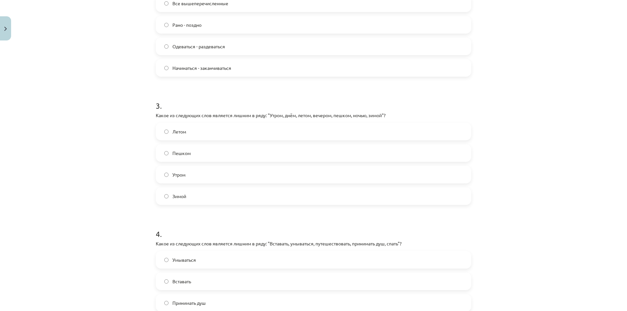
scroll to position [243, 0]
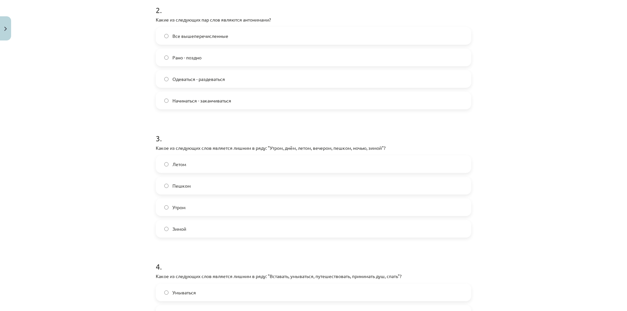
click at [193, 35] on span "Все вышеперечисленные" at bounding box center [200, 36] width 56 height 7
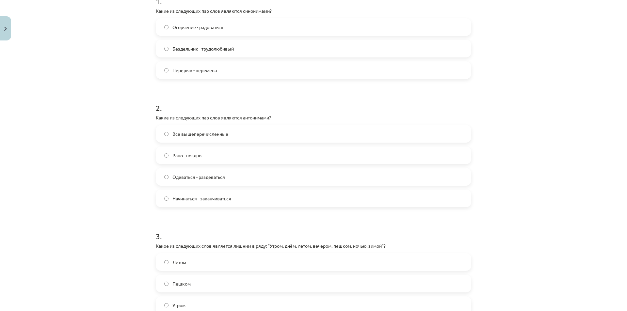
click at [215, 75] on label "Перерыв - перемена" at bounding box center [313, 70] width 314 height 16
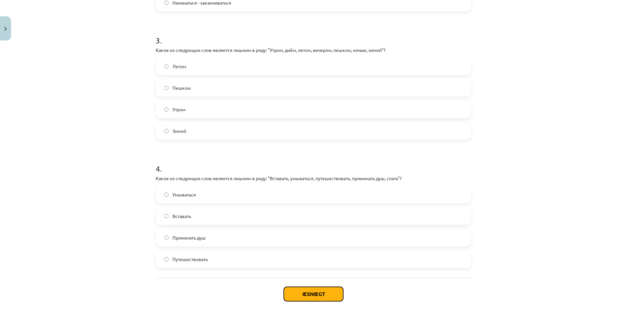
click at [299, 296] on button "Iesniegt" at bounding box center [313, 294] width 59 height 14
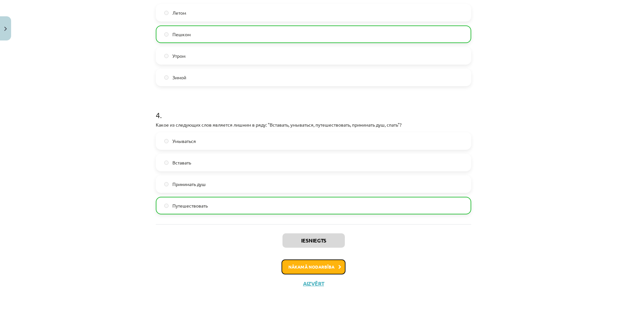
click at [317, 272] on button "Nākamā nodarbība" at bounding box center [314, 267] width 64 height 15
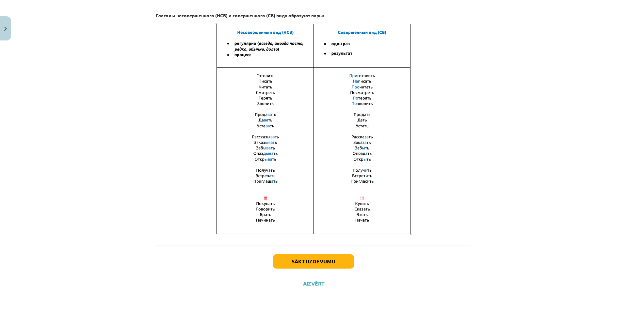
scroll to position [16, 0]
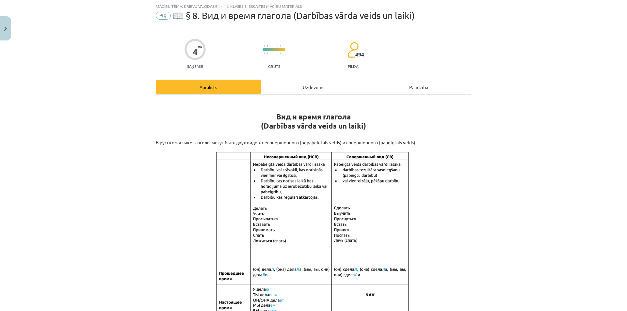
click at [305, 87] on div "Uzdevums" at bounding box center [313, 87] width 105 height 15
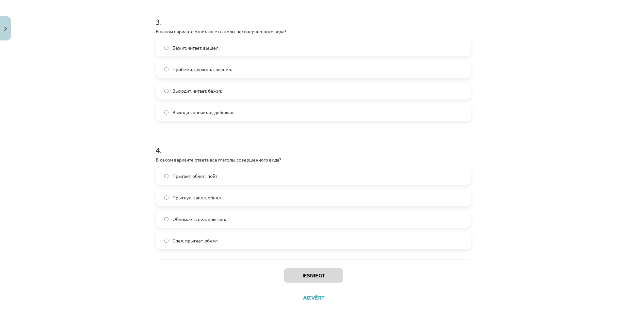
scroll to position [395, 0]
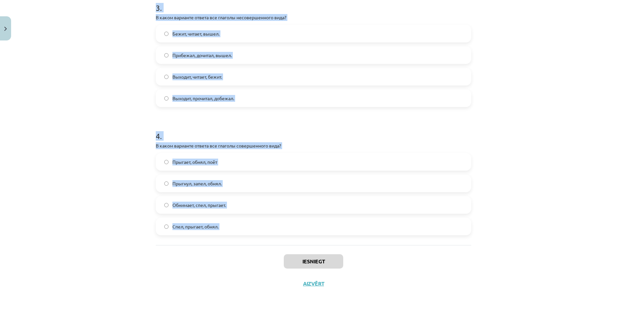
drag, startPoint x: 155, startPoint y: 131, endPoint x: 279, endPoint y: 246, distance: 169.0
copy form "1 . Глагол какого вида употребляется в предложении? Снег выпал только в конце д…"
click at [66, 118] on div "Mācību tēma: Krievu valodas b1 - 11. klases 1.ieskaites mācību materiāls #9 📖 §…" at bounding box center [313, 155] width 627 height 311
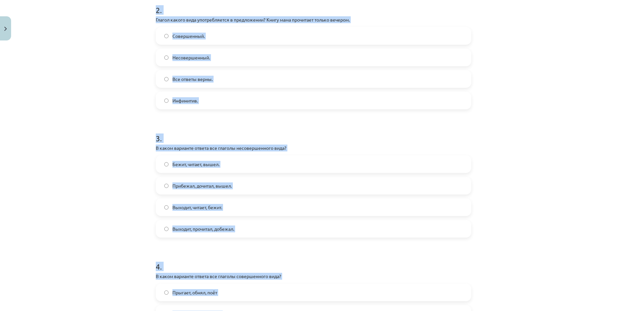
scroll to position [166, 0]
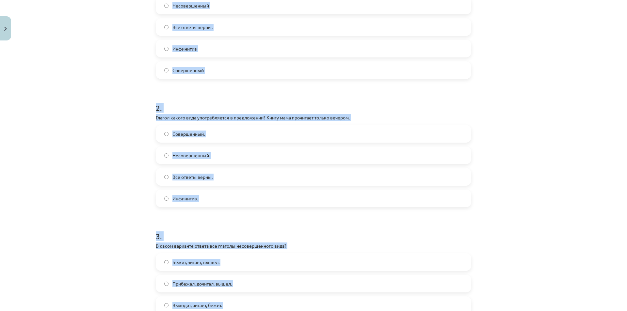
click at [96, 113] on div "Mācību tēma: Krievu valodas b1 - 11. klases 1.ieskaites mācību materiāls #9 📖 §…" at bounding box center [313, 155] width 627 height 311
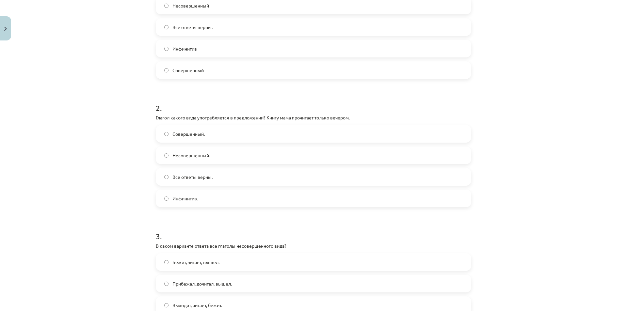
click at [166, 74] on label "Совершенный" at bounding box center [313, 70] width 314 height 16
click at [181, 133] on span "Совершенный." at bounding box center [188, 134] width 32 height 7
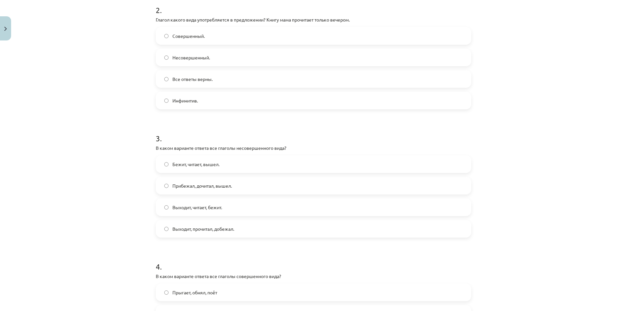
click at [220, 212] on label "Выходит, читает, бежит." at bounding box center [313, 207] width 314 height 16
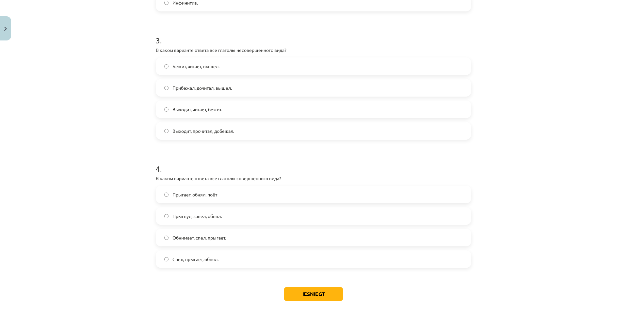
click at [218, 216] on span "Прыгнул, запел, обнял." at bounding box center [196, 216] width 49 height 7
click at [304, 294] on button "Iesniegt" at bounding box center [313, 294] width 59 height 14
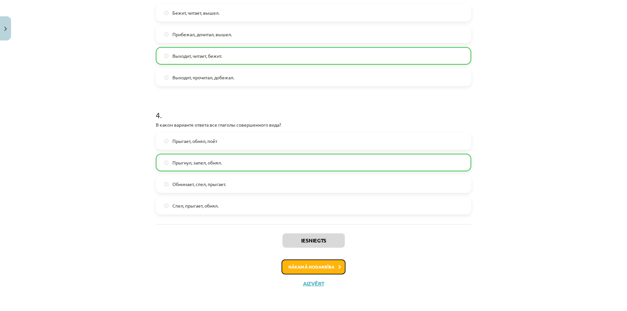
click at [311, 270] on button "Nākamā nodarbība" at bounding box center [314, 267] width 64 height 15
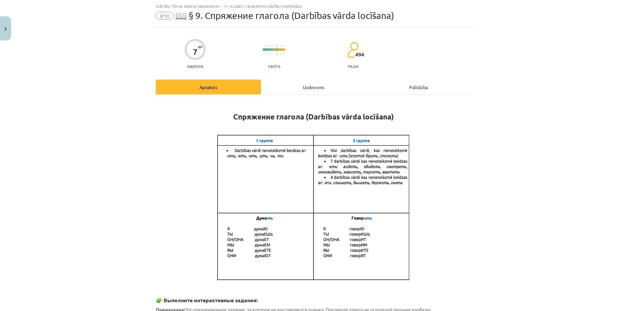
click at [304, 84] on div "Uzdevums" at bounding box center [313, 87] width 105 height 15
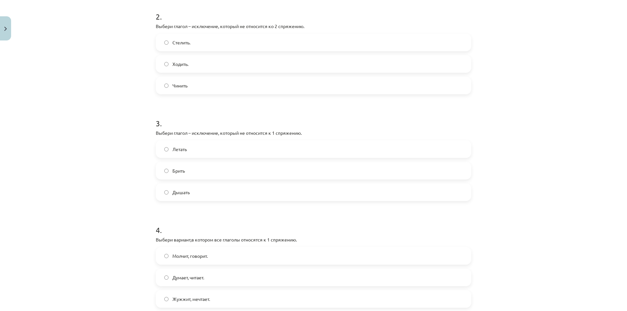
scroll to position [309, 0]
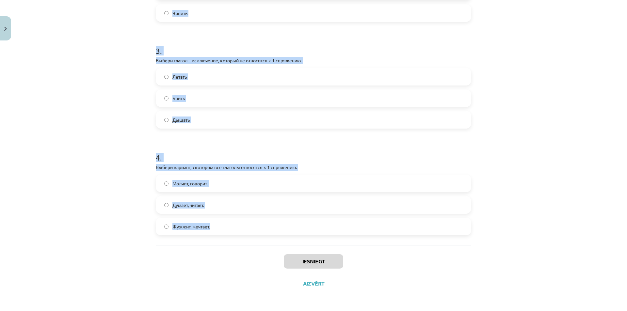
drag, startPoint x: 138, startPoint y: 132, endPoint x: 267, endPoint y: 223, distance: 157.9
click at [267, 223] on div "Mācību tēma: Krievu valodas b1 - 11. klases 1.ieskaites mācību materiāls #10 📖 …" at bounding box center [313, 155] width 627 height 311
copy form "1 . Выбери вариант с глаголами во 2 спряжении. Молчит, говорит. Думает, читает.…"
click at [101, 132] on div "Mācību tēma: Krievu valodas b1 - 11. klases 1.ieskaites mācību materiāls #10 📖 …" at bounding box center [313, 155] width 627 height 311
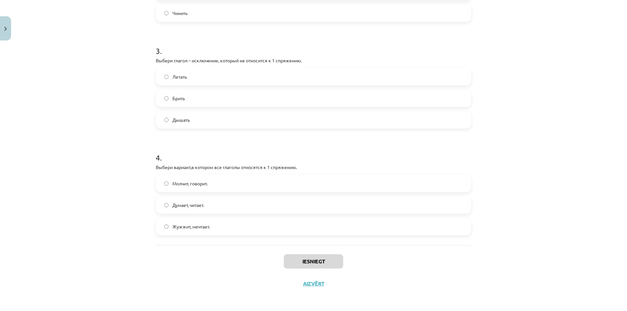
scroll to position [113, 0]
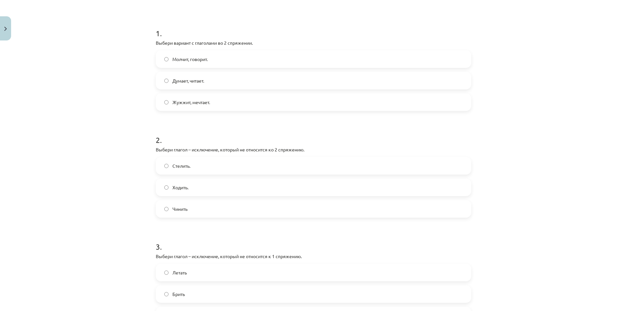
click at [193, 60] on span "Молчит, говорит." at bounding box center [189, 59] width 35 height 7
click at [185, 166] on span "Стелить." at bounding box center [181, 166] width 18 height 7
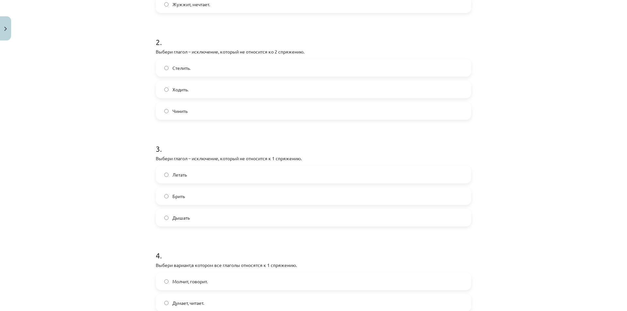
click at [186, 218] on span "Дышать" at bounding box center [180, 218] width 17 height 7
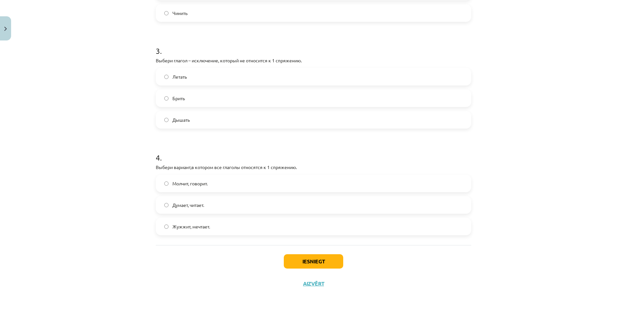
click at [202, 206] on label "Думает, читает." at bounding box center [313, 205] width 314 height 16
click at [306, 263] on button "Iesniegt" at bounding box center [313, 261] width 59 height 14
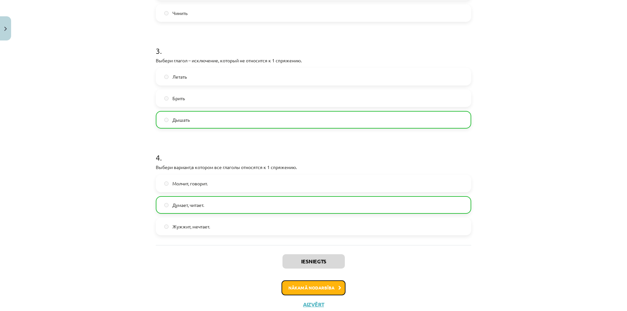
click at [304, 285] on button "Nākamā nodarbība" at bounding box center [314, 288] width 64 height 15
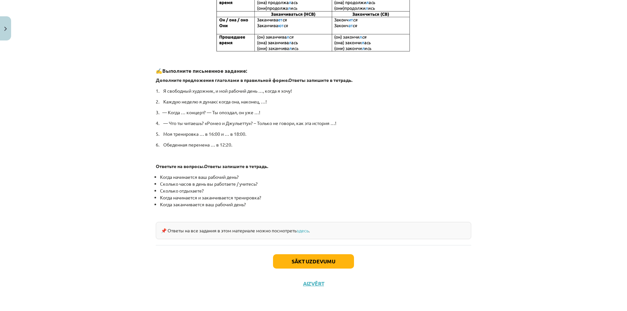
scroll to position [16, 0]
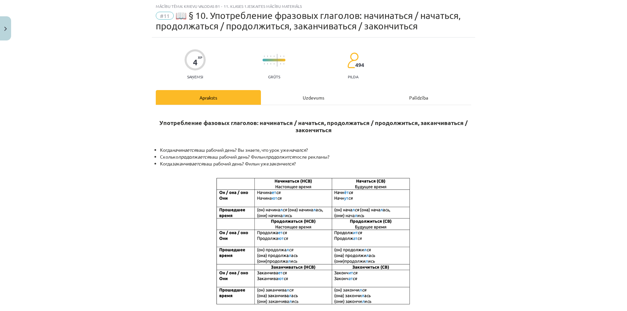
click at [317, 103] on div "Uzdevums" at bounding box center [313, 97] width 105 height 15
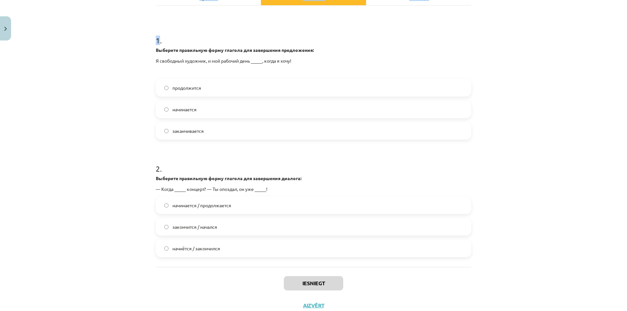
scroll to position [138, 0]
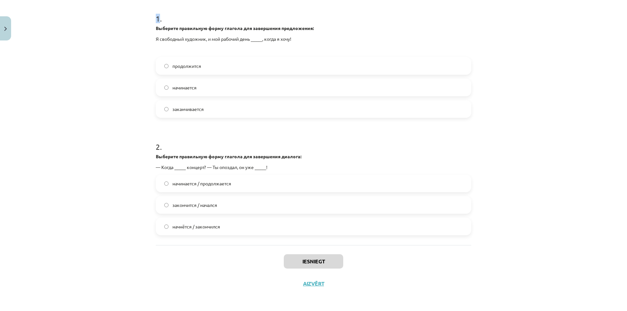
drag, startPoint x: 157, startPoint y: 156, endPoint x: 336, endPoint y: 320, distance: 242.0
click at [336, 311] on html "0 Dāvanas 3763 mP 82 xp Kristiāns Rozītis Sākums Aktuāli Kā mācīties eSKOLĀ Kon…" at bounding box center [313, 155] width 627 height 311
click at [236, 254] on div "Iesniegt Aizvērt" at bounding box center [313, 268] width 315 height 46
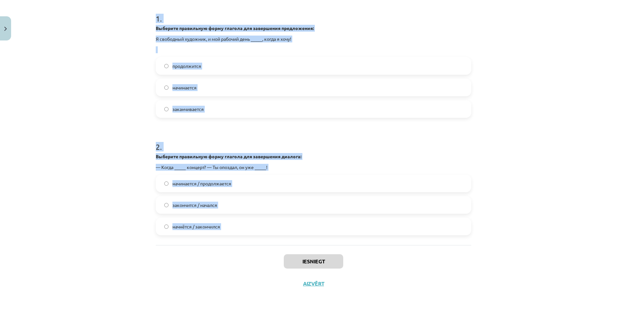
drag, startPoint x: 144, startPoint y: 20, endPoint x: 276, endPoint y: 247, distance: 262.7
click at [276, 247] on div "Mācību tēma: Krievu valodas b1 - 11. klases 1.ieskaites mācību materiāls #11 📖 …" at bounding box center [313, 155] width 627 height 311
click at [200, 85] on label "начинается" at bounding box center [313, 87] width 314 height 16
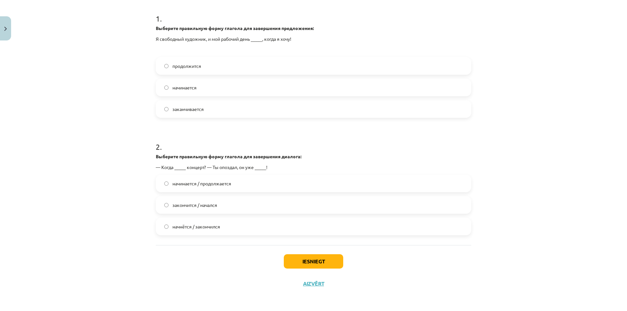
click at [192, 204] on span "закончится / начался" at bounding box center [194, 205] width 45 height 7
click at [197, 225] on span "начнётся / закончился" at bounding box center [196, 226] width 48 height 7
click at [303, 263] on button "Iesniegt" at bounding box center [313, 261] width 59 height 14
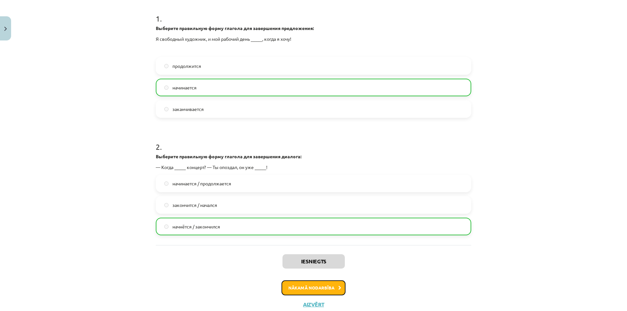
click at [327, 289] on button "Nākamā nodarbība" at bounding box center [314, 288] width 64 height 15
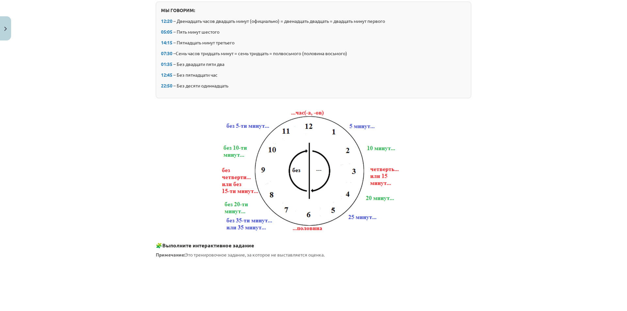
scroll to position [16, 0]
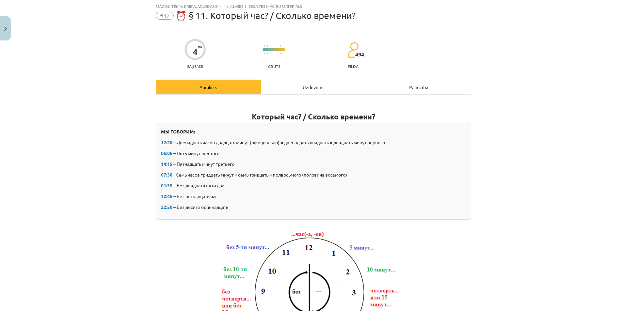
click at [302, 88] on div "Uzdevums" at bounding box center [313, 87] width 105 height 15
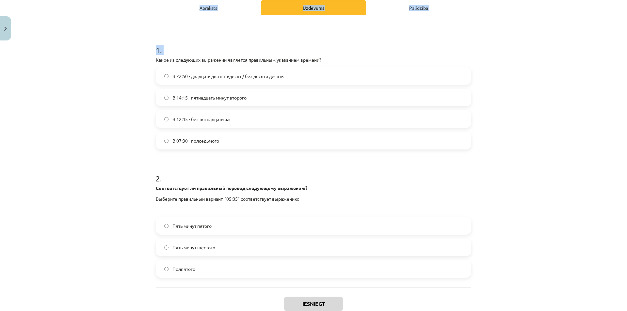
scroll to position [138, 0]
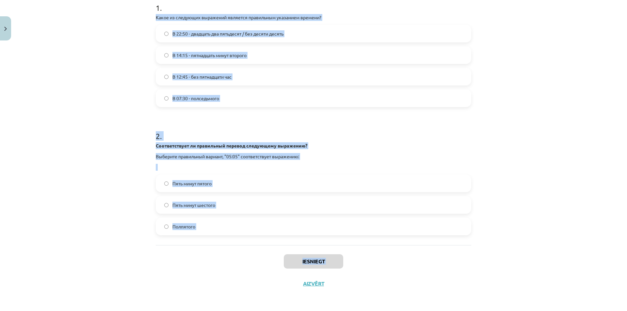
drag, startPoint x: 167, startPoint y: 136, endPoint x: 289, endPoint y: 272, distance: 183.4
click at [289, 272] on div "Mācību tēma: Krievu valodas b1 - 11. klases 1.ieskaites mācību materiāls #12 ⏰ …" at bounding box center [313, 155] width 627 height 311
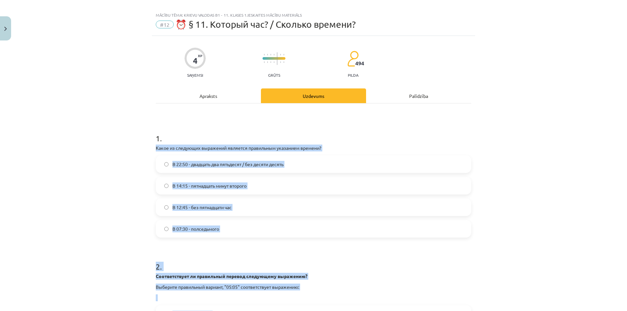
click at [76, 146] on div "Mācību tēma: Krievu valodas b1 - 11. klases 1.ieskaites mācību materiāls #12 ⏰ …" at bounding box center [313, 155] width 627 height 311
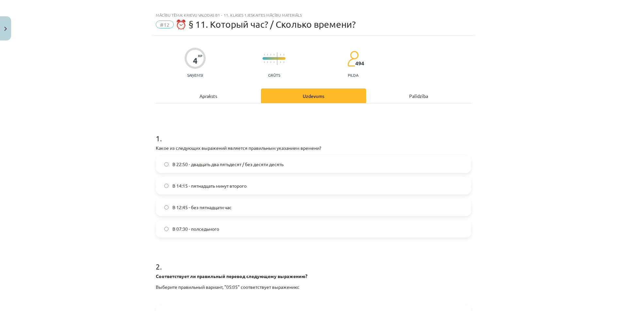
click at [218, 165] on span "В 22:50 - двадцать два пятьдесят / без десяти десять" at bounding box center [227, 164] width 111 height 7
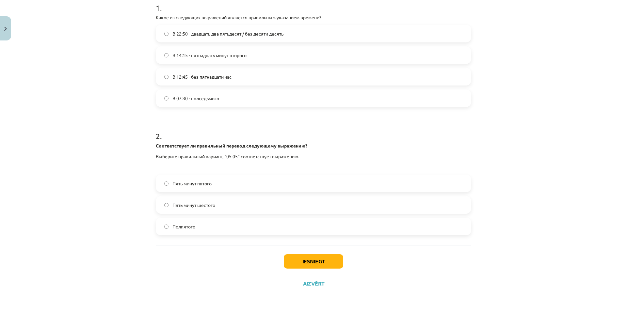
click at [222, 204] on label "Пять минут шестого" at bounding box center [313, 205] width 314 height 16
click at [322, 272] on div "Iesniegt Aizvērt" at bounding box center [313, 268] width 315 height 46
drag, startPoint x: 321, startPoint y: 263, endPoint x: 161, endPoint y: 243, distance: 161.6
click at [314, 264] on button "Iesniegt" at bounding box center [313, 261] width 59 height 14
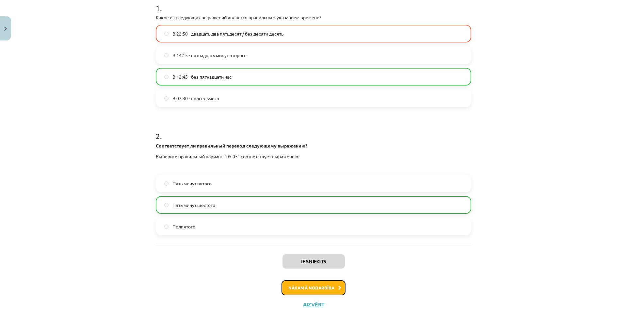
click at [314, 290] on button "Nākamā nodarbība" at bounding box center [314, 288] width 64 height 15
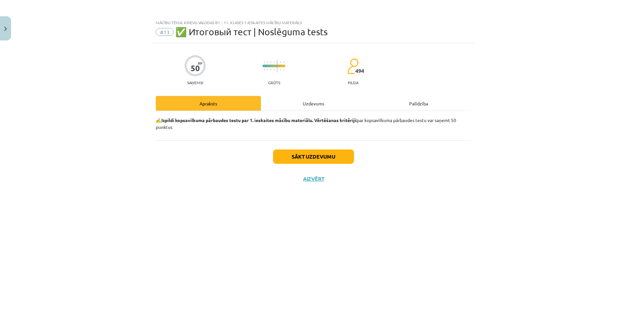
scroll to position [0, 0]
click at [314, 102] on div "Uzdevums" at bounding box center [313, 103] width 105 height 15
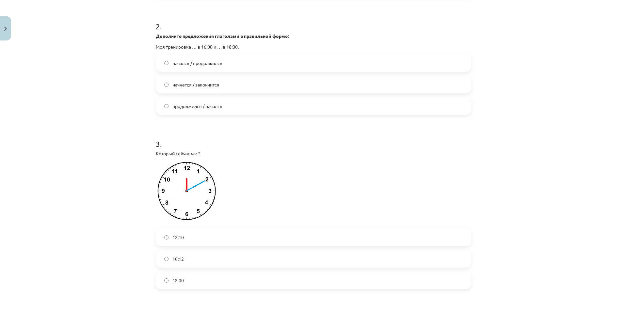
scroll to position [33, 0]
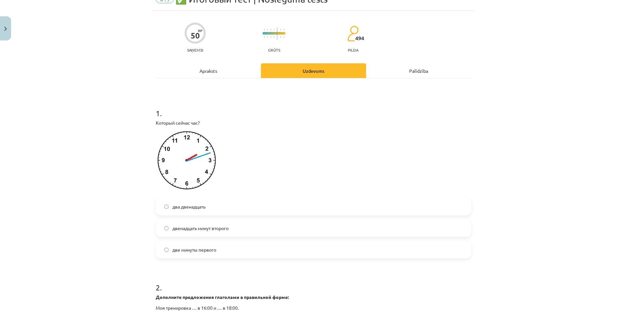
drag, startPoint x: 189, startPoint y: 205, endPoint x: 99, endPoint y: 196, distance: 90.6
click at [188, 205] on span "два двенадцать" at bounding box center [188, 206] width 33 height 7
click at [195, 233] on label "двенадцать минут второго" at bounding box center [313, 228] width 314 height 16
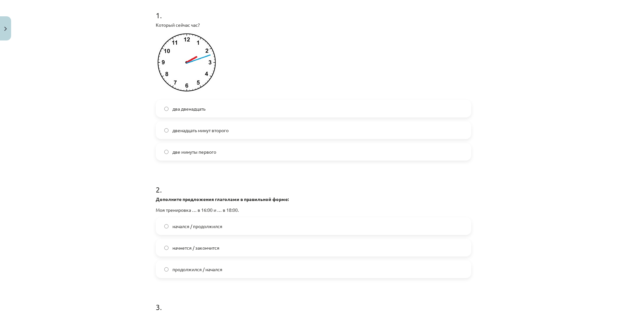
click at [181, 128] on span "двенадцать минут второго" at bounding box center [200, 130] width 56 height 7
click at [188, 108] on span "два двенадцать" at bounding box center [188, 108] width 33 height 7
click at [172, 130] on span "двенадцать минут второго" at bounding box center [200, 130] width 56 height 7
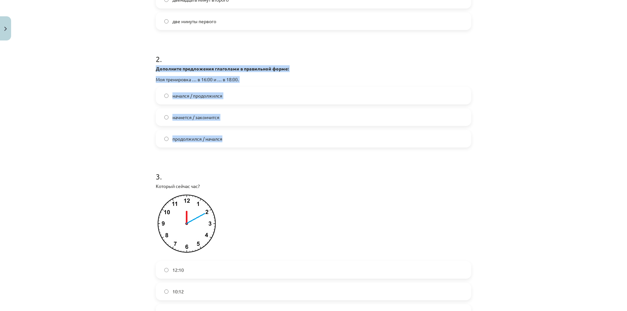
drag, startPoint x: 153, startPoint y: 64, endPoint x: 245, endPoint y: 138, distance: 118.4
click at [245, 138] on div "2 . Дополните предложения глаголами в правильной форме: Моя тренировка … в 16:0…" at bounding box center [313, 95] width 315 height 105
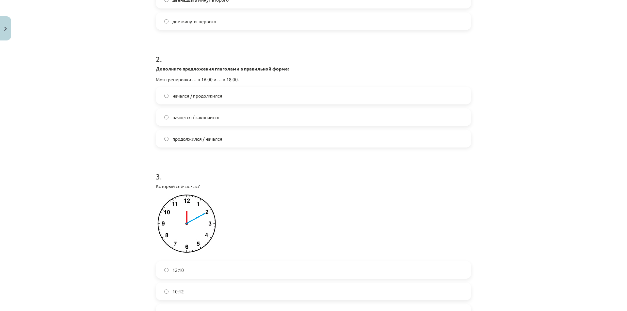
click at [112, 179] on div "Mācību tēma: Krievu valodas b1 - 11. klases 1.ieskaites mācību materiāls #13 ✅ …" at bounding box center [313, 155] width 627 height 311
click at [193, 118] on span "начнется / закончится" at bounding box center [195, 117] width 47 height 7
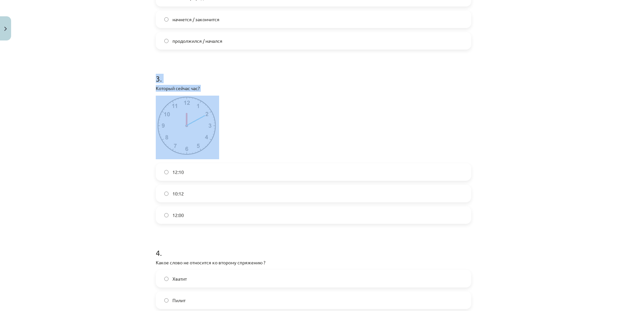
drag, startPoint x: 154, startPoint y: 81, endPoint x: 118, endPoint y: 125, distance: 57.7
click at [117, 128] on div "Mācību tēma: Krievu valodas b1 - 11. klases 1.ieskaites mācību materiāls #13 ✅ …" at bounding box center [313, 155] width 627 height 311
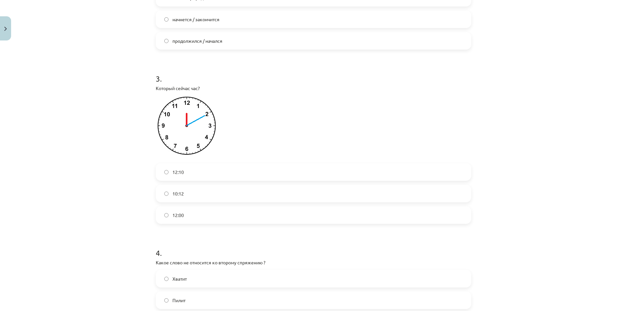
click at [173, 171] on span "12:10" at bounding box center [177, 172] width 11 height 7
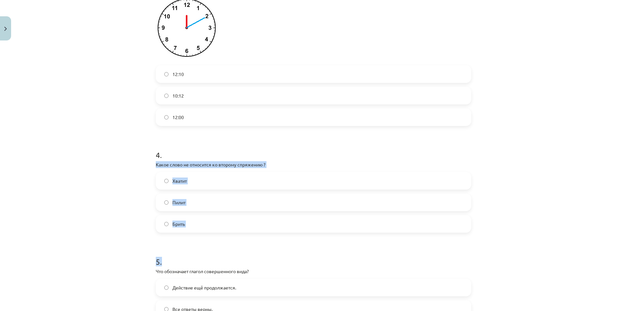
drag, startPoint x: 151, startPoint y: 160, endPoint x: 229, endPoint y: 229, distance: 104.1
click at [231, 233] on div "50 XP Saņemsi Grūts 494 pilda Apraksts Uzdevums Palīdzība 1 . Который сейчас ча…" at bounding box center [313, 313] width 323 height 1455
click at [187, 177] on label "Хватит" at bounding box center [313, 181] width 314 height 16
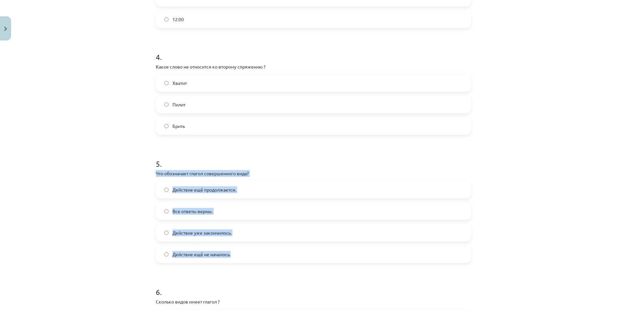
drag, startPoint x: 181, startPoint y: 192, endPoint x: 265, endPoint y: 251, distance: 102.6
click at [264, 252] on div "50 XP Saņemsi Grūts 494 pilda Apraksts Uzdevums Palīdzība 1 . Который сейчас ча…" at bounding box center [313, 215] width 323 height 1455
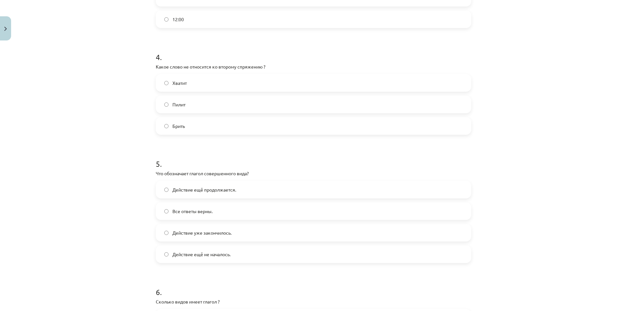
click at [72, 119] on div "Mācību tēma: Krievu valodas b1 - 11. klases 1.ieskaites mācību materiāls #13 ✅ …" at bounding box center [313, 155] width 627 height 311
click at [190, 186] on span "Действие ещё продолжается." at bounding box center [204, 189] width 64 height 7
click at [214, 235] on span "Действие уже закончилось." at bounding box center [201, 233] width 59 height 7
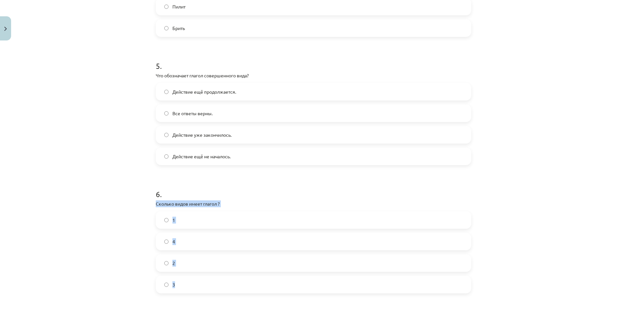
drag, startPoint x: 152, startPoint y: 201, endPoint x: 247, endPoint y: 280, distance: 122.9
click at [247, 280] on div "50 XP Saņemsi Grūts 494 pilda Apraksts Uzdevums Palīdzība 1 . Который сейчас ча…" at bounding box center [313, 117] width 323 height 1455
click at [189, 265] on label "2" at bounding box center [313, 263] width 314 height 16
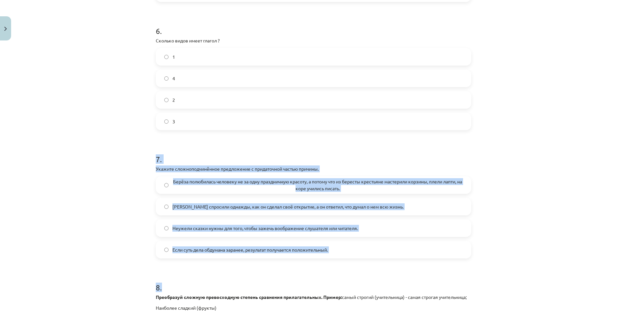
drag, startPoint x: 150, startPoint y: 162, endPoint x: 345, endPoint y: 267, distance: 220.9
click at [65, 156] on div "Mācību tēma: Krievu valodas b1 - 11. klases 1.ieskaites mācību materiāls #13 ✅ …" at bounding box center [313, 155] width 627 height 311
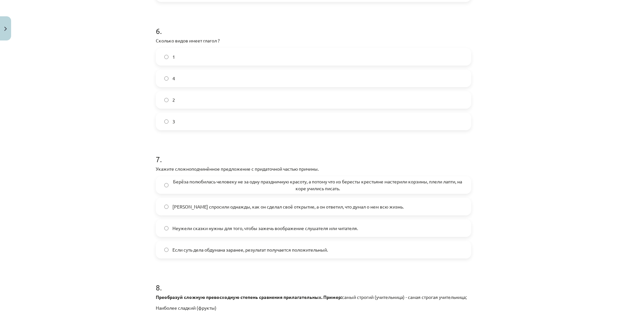
click at [193, 185] on span "Берёза полюбилась человеку не за одну праздничную красоту, а потому что из бере…" at bounding box center [317, 185] width 290 height 14
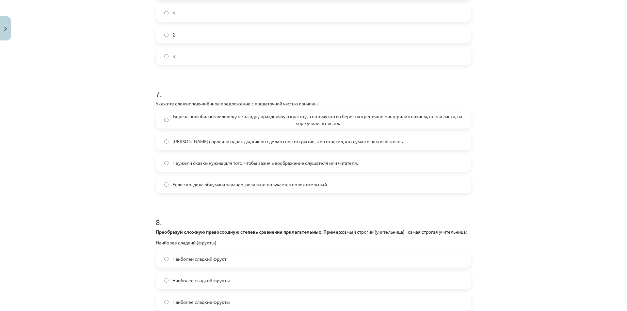
scroll to position [1012, 0]
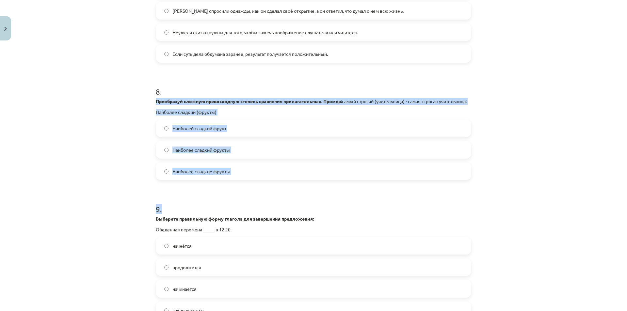
drag, startPoint x: 151, startPoint y: 97, endPoint x: 254, endPoint y: 181, distance: 132.8
click at [116, 204] on div "Mācību tēma: Krievu valodas b1 - 11. klases 1.ieskaites mācību materiāls #13 ✅ …" at bounding box center [313, 155] width 627 height 311
click at [196, 129] on span "Наиболей сладкий фрукт" at bounding box center [199, 128] width 54 height 7
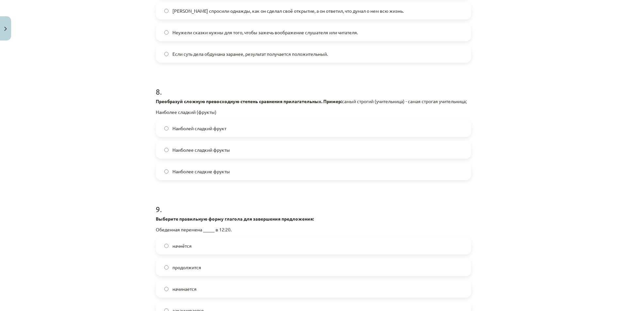
scroll to position [1110, 0]
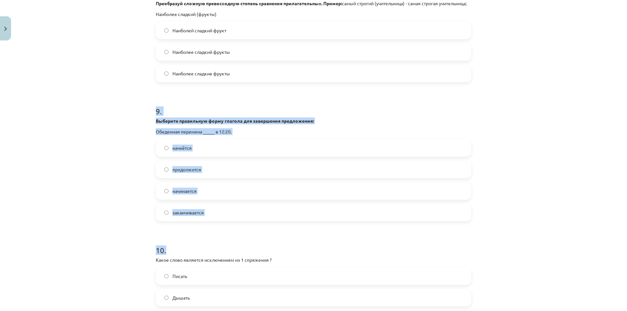
drag, startPoint x: 154, startPoint y: 116, endPoint x: 257, endPoint y: 230, distance: 153.5
click at [190, 149] on label "начнётся" at bounding box center [313, 148] width 314 height 16
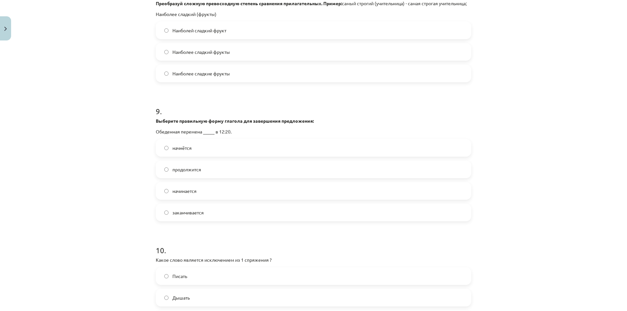
scroll to position [1203, 0]
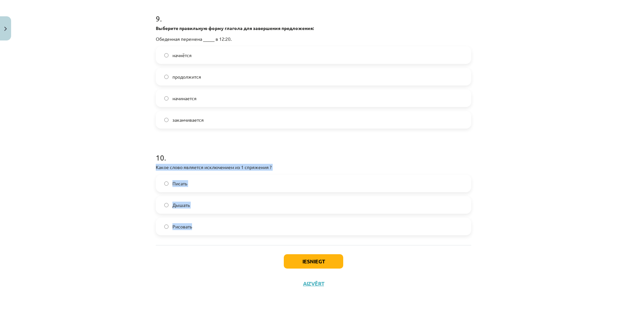
drag, startPoint x: 150, startPoint y: 164, endPoint x: 229, endPoint y: 238, distance: 108.2
click at [204, 203] on label "Дышать" at bounding box center [313, 205] width 314 height 16
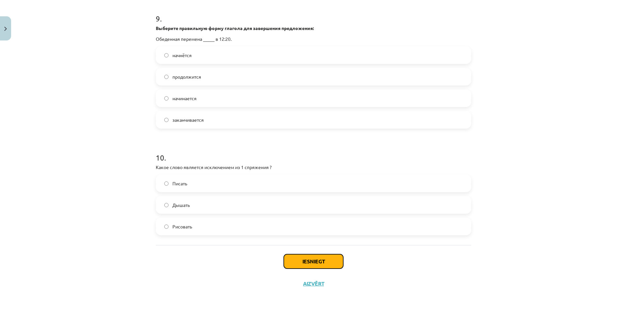
click at [305, 257] on button "Iesniegt" at bounding box center [313, 261] width 59 height 14
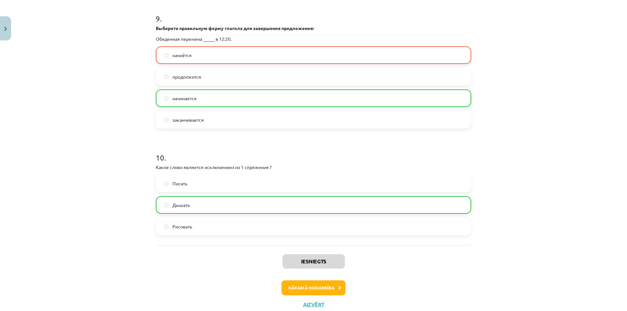
click at [315, 280] on div "Iesniegts Nākamā nodarbība Aizvērt" at bounding box center [313, 278] width 315 height 67
click at [318, 287] on button "Nākamā nodarbība" at bounding box center [314, 288] width 64 height 15
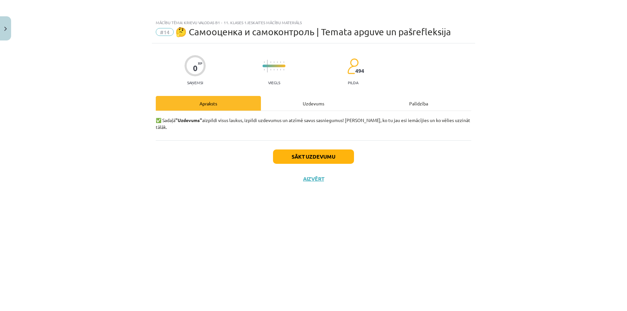
click at [314, 101] on div "Uzdevums" at bounding box center [313, 103] width 105 height 15
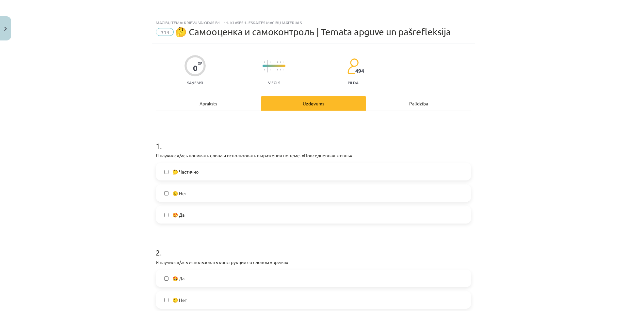
click at [197, 216] on label "🤩 Да" at bounding box center [313, 215] width 314 height 16
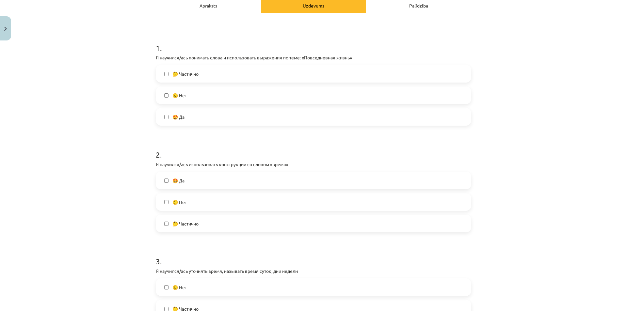
click at [178, 178] on span "🤩 Да" at bounding box center [178, 180] width 12 height 7
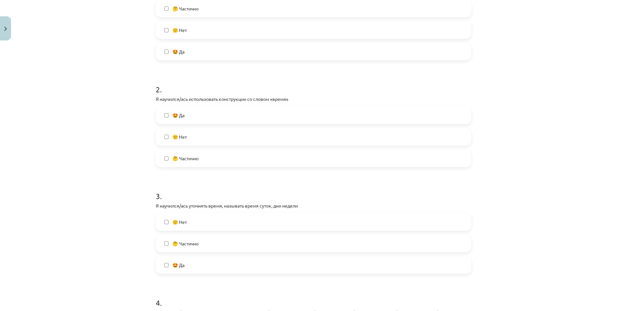
click at [190, 266] on label "🤩 Да" at bounding box center [313, 265] width 314 height 16
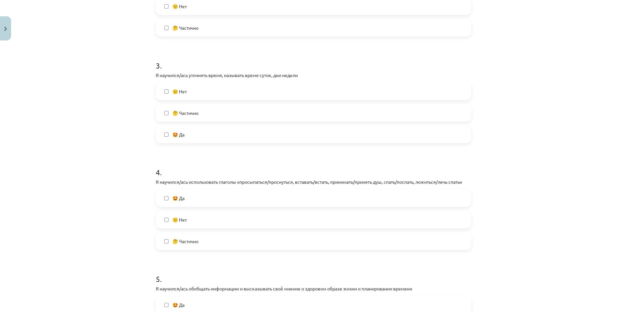
click at [181, 197] on span "🤩 Да" at bounding box center [178, 198] width 12 height 7
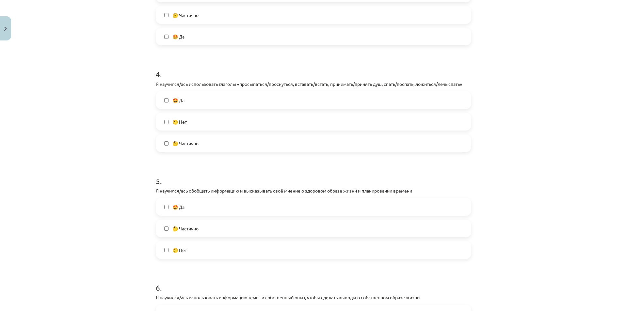
click at [184, 213] on label "🤩 Да" at bounding box center [313, 207] width 314 height 16
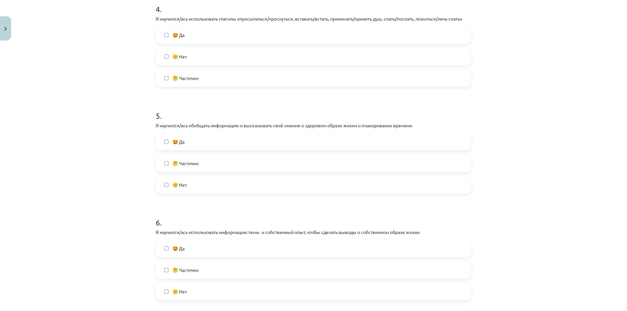
click at [183, 255] on label "🤩 Да" at bounding box center [313, 248] width 314 height 16
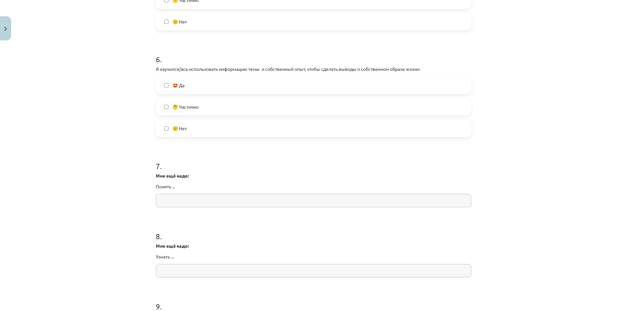
click at [174, 203] on input "text" at bounding box center [313, 200] width 315 height 13
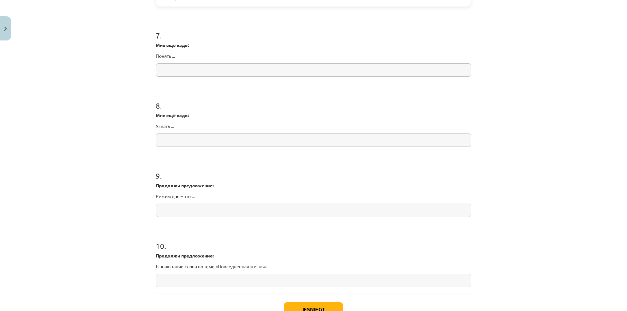
click at [204, 70] on input "text" at bounding box center [313, 69] width 315 height 13
type input "**********"
click at [188, 139] on input "text" at bounding box center [313, 140] width 315 height 13
type input "**********"
click at [206, 213] on input "text" at bounding box center [313, 210] width 315 height 13
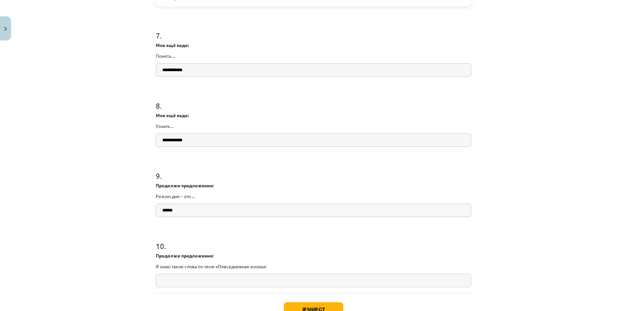
type input "*****"
click at [204, 281] on input "text" at bounding box center [313, 280] width 315 height 13
drag, startPoint x: 161, startPoint y: 265, endPoint x: 269, endPoint y: 266, distance: 107.8
click at [269, 266] on div "Mācību tēma: Krievu valodas b1 - 11. klases 1.ieskaites mācību materiāls #14 🤔 …" at bounding box center [313, 155] width 627 height 311
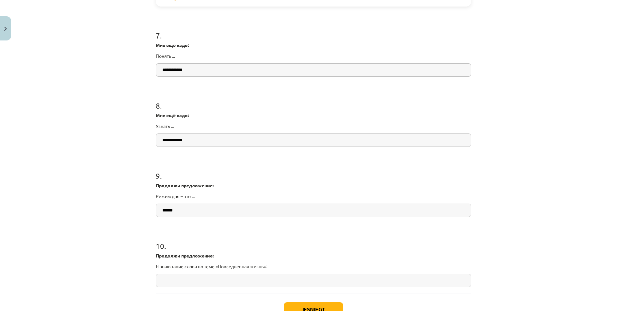
click at [77, 211] on div "Mācību tēma: Krievu valodas b1 - 11. klases 1.ieskaites mācību materiāls #14 🤔 …" at bounding box center [313, 155] width 627 height 311
click at [178, 285] on input "text" at bounding box center [313, 280] width 315 height 13
click at [184, 209] on input "*****" at bounding box center [313, 210] width 315 height 13
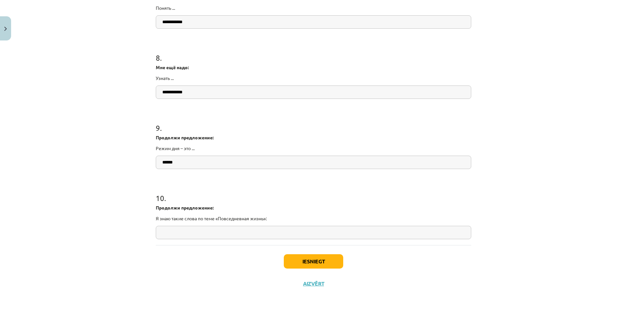
click at [210, 232] on input "text" at bounding box center [313, 232] width 315 height 13
drag, startPoint x: 169, startPoint y: 205, endPoint x: 277, endPoint y: 216, distance: 109.3
click at [278, 216] on div "Mācību tēma: Krievu valodas b1 - 11. klases 1.ieskaites mācību materiāls #14 🤔 …" at bounding box center [313, 155] width 627 height 311
click at [210, 236] on input "text" at bounding box center [313, 232] width 315 height 13
paste input "**********"
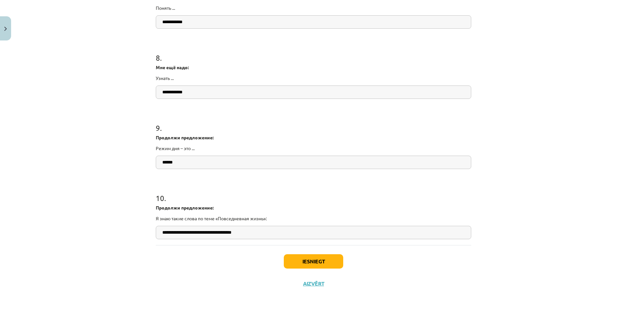
type input "**********"
click at [297, 263] on button "Iesniegt" at bounding box center [313, 261] width 59 height 14
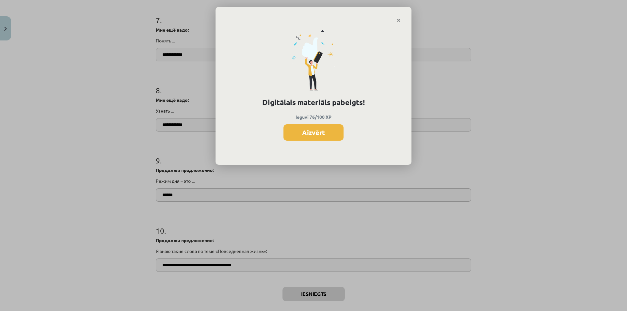
click at [404, 15] on link "Close" at bounding box center [398, 20] width 11 height 13
